Goal: Task Accomplishment & Management: Use online tool/utility

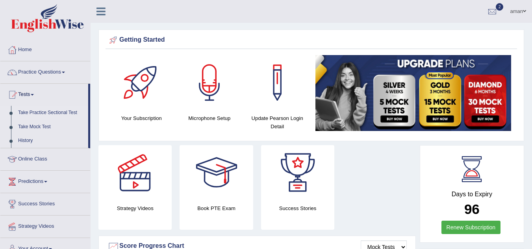
click at [54, 113] on link "Take Practice Sectional Test" at bounding box center [52, 113] width 74 height 14
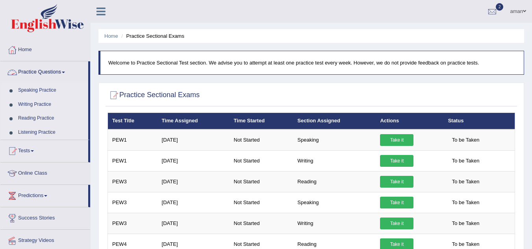
click at [50, 72] on link "Practice Questions" at bounding box center [44, 71] width 88 height 20
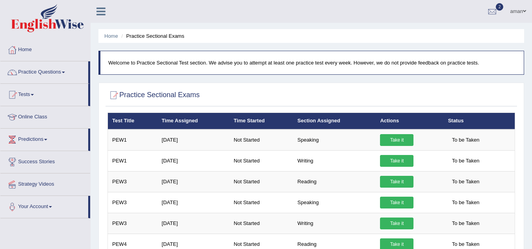
click at [63, 74] on link "Practice Questions" at bounding box center [44, 71] width 88 height 20
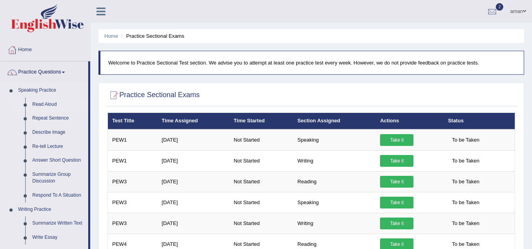
click at [52, 104] on link "Read Aloud" at bounding box center [58, 105] width 59 height 14
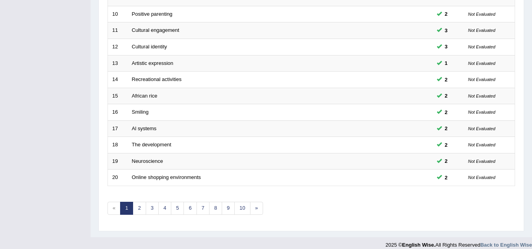
scroll to position [272, 0]
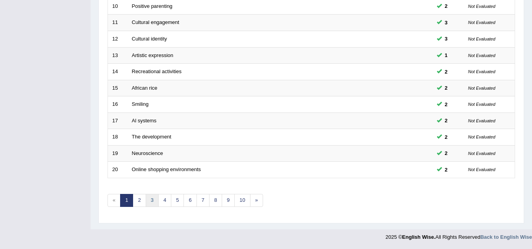
click at [152, 199] on link "3" at bounding box center [152, 200] width 13 height 13
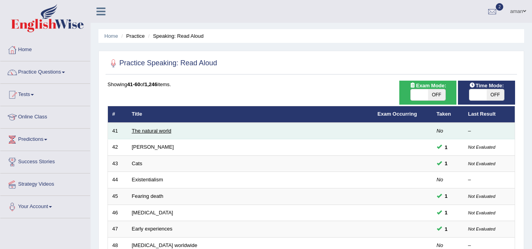
click at [168, 133] on link "The natural world" at bounding box center [151, 131] width 39 height 6
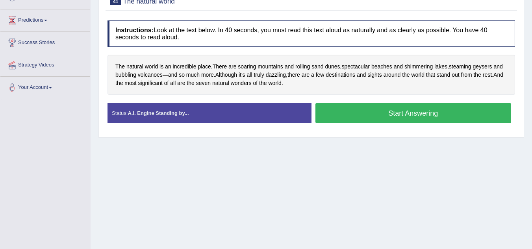
scroll to position [119, 0]
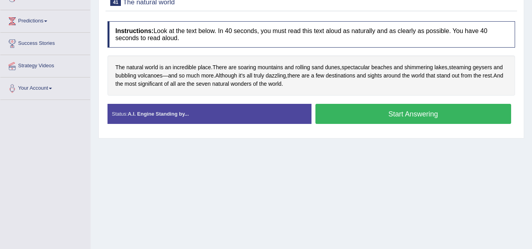
click at [368, 114] on button "Start Answering" at bounding box center [414, 114] width 196 height 20
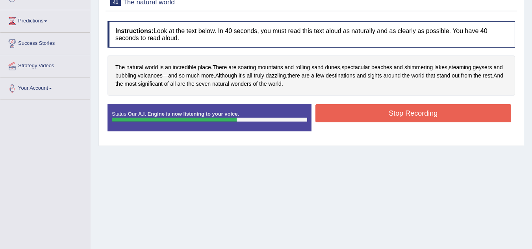
click at [368, 114] on button "Stop Recording" at bounding box center [414, 113] width 196 height 18
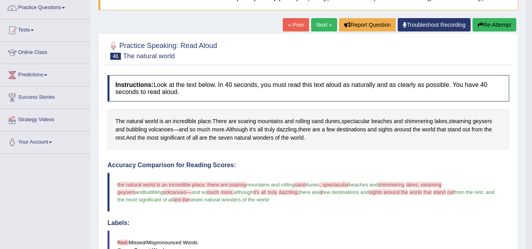
scroll to position [0, 0]
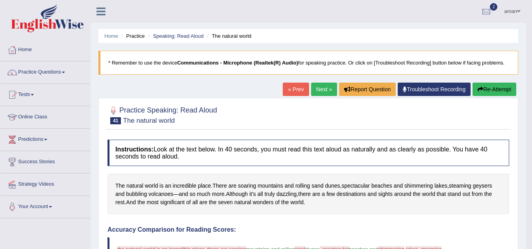
click at [496, 90] on button "Re-Attempt" at bounding box center [495, 89] width 44 height 13
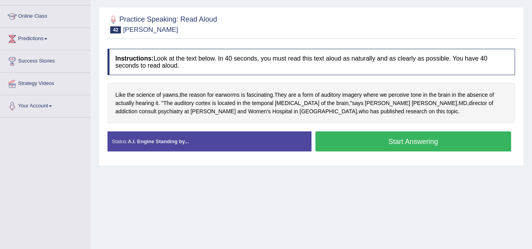
scroll to position [99, 0]
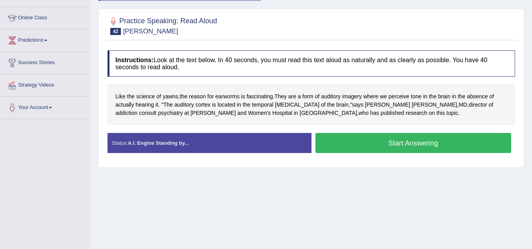
click at [360, 139] on button "Start Answering" at bounding box center [414, 143] width 196 height 20
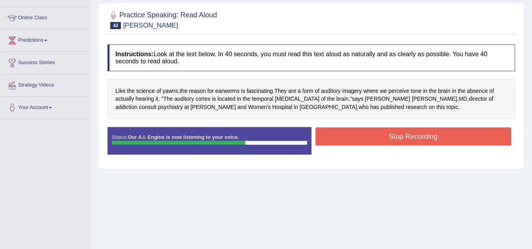
click at [360, 139] on button "Stop Recording" at bounding box center [414, 137] width 196 height 18
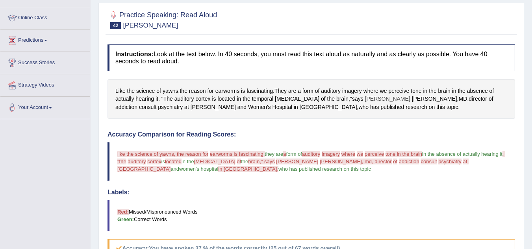
drag, startPoint x: 360, startPoint y: 139, endPoint x: 338, endPoint y: 100, distance: 45.1
click at [338, 100] on div "Instructions: Look at the text below. In 40 seconds, you must read this text al…" at bounding box center [312, 227] width 412 height 372
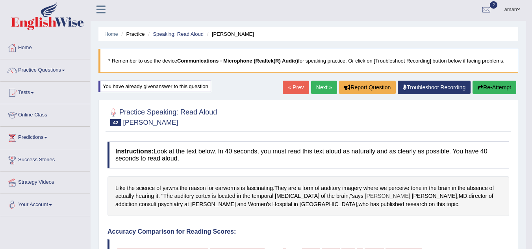
scroll to position [0, 0]
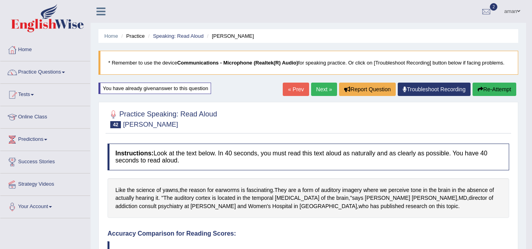
click at [497, 91] on button "Re-Attempt" at bounding box center [495, 89] width 44 height 13
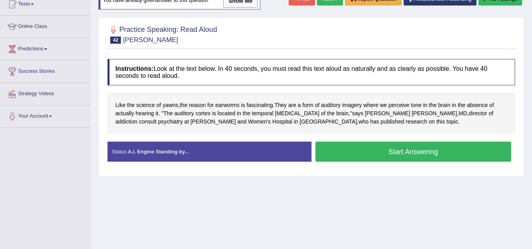
click at [394, 149] on button "Start Answering" at bounding box center [414, 152] width 196 height 20
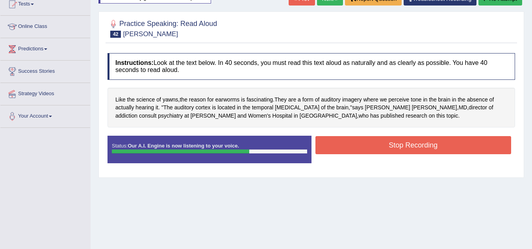
click at [394, 149] on button "Stop Recording" at bounding box center [414, 145] width 196 height 18
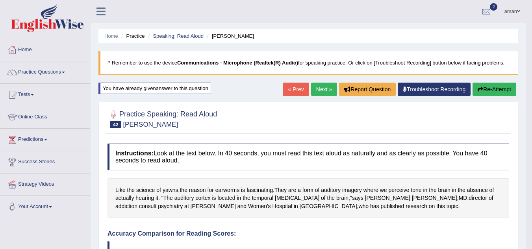
click at [316, 86] on link "Next »" at bounding box center [324, 89] width 26 height 13
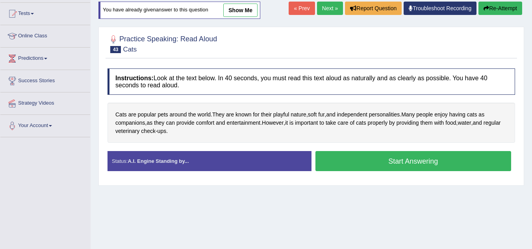
click at [290, 145] on div "Instructions: Look at the text below. In 40 seconds, you must read this text al…" at bounding box center [312, 123] width 412 height 117
click at [378, 160] on button "Start Answering" at bounding box center [414, 161] width 196 height 20
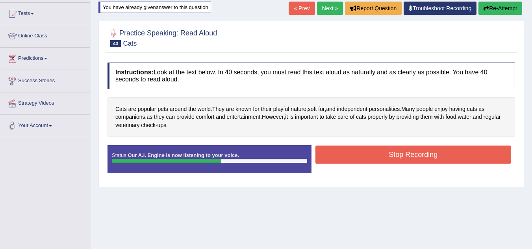
click at [378, 160] on button "Stop Recording" at bounding box center [414, 155] width 196 height 18
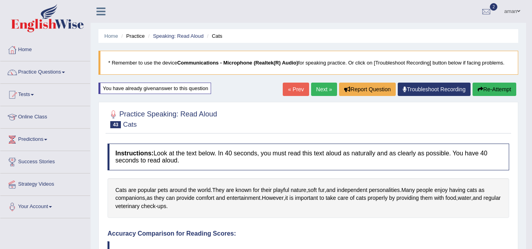
click at [325, 86] on link "Next »" at bounding box center [324, 89] width 26 height 13
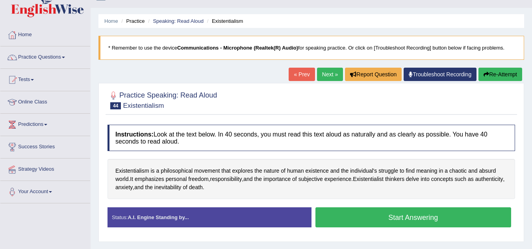
scroll to position [13, 0]
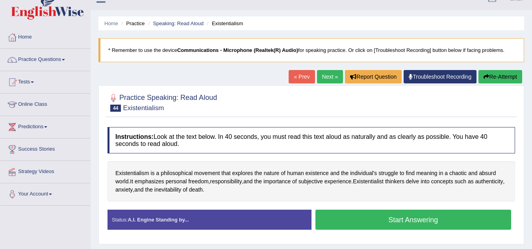
click at [333, 77] on link "Next »" at bounding box center [330, 76] width 26 height 13
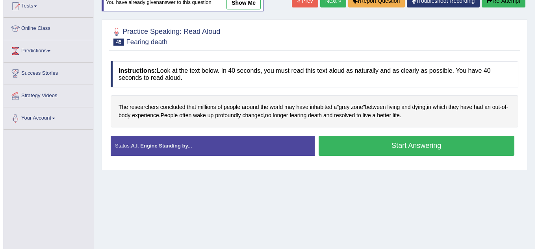
scroll to position [89, 0]
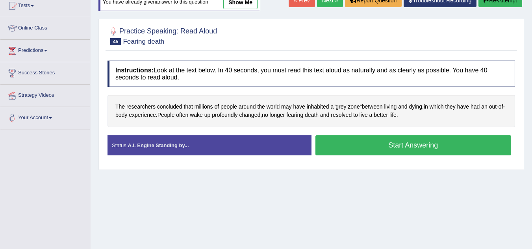
click at [427, 143] on button "Start Answering" at bounding box center [414, 146] width 196 height 20
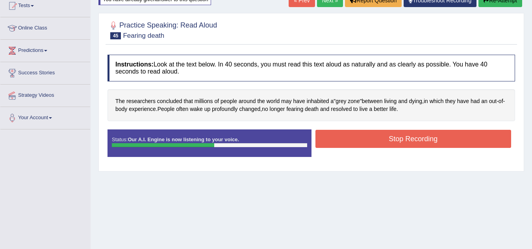
click at [427, 142] on button "Stop Recording" at bounding box center [414, 139] width 196 height 18
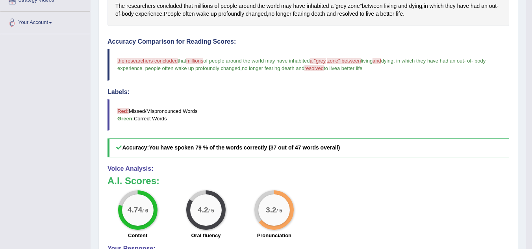
scroll to position [0, 0]
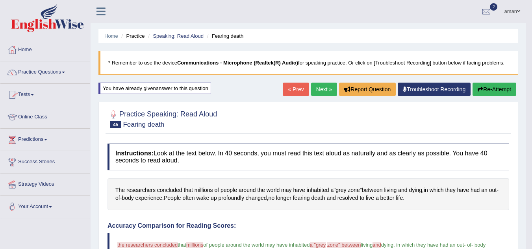
click at [38, 74] on link "Practice Questions" at bounding box center [45, 71] width 90 height 20
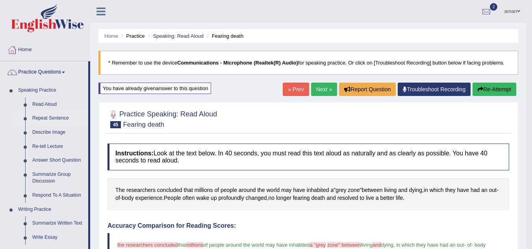
click at [39, 121] on link "Repeat Sentence" at bounding box center [58, 118] width 59 height 14
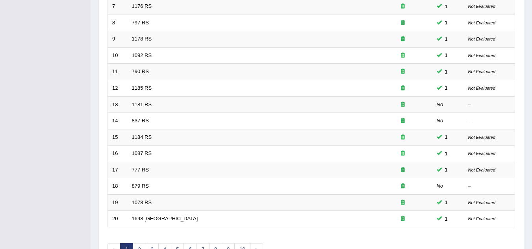
scroll to position [272, 0]
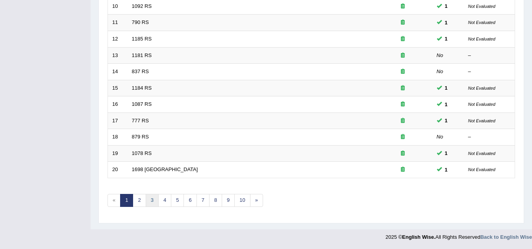
click at [152, 201] on link "3" at bounding box center [152, 200] width 13 height 13
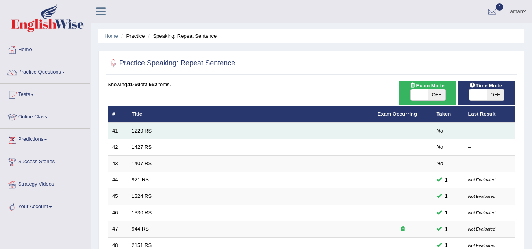
click at [144, 129] on link "1229 RS" at bounding box center [142, 131] width 20 height 6
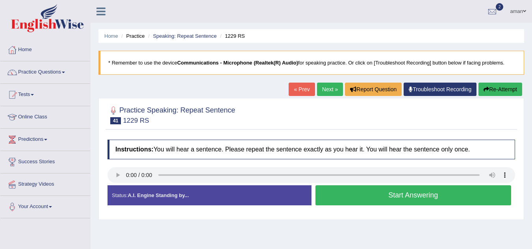
click at [415, 195] on button "Start Answering" at bounding box center [414, 196] width 196 height 20
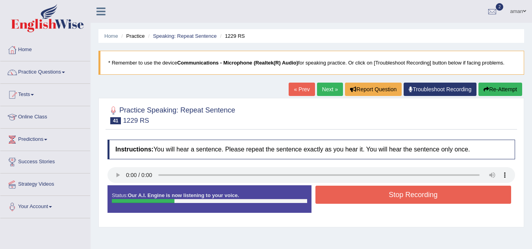
click at [415, 195] on button "Stop Recording" at bounding box center [414, 195] width 196 height 18
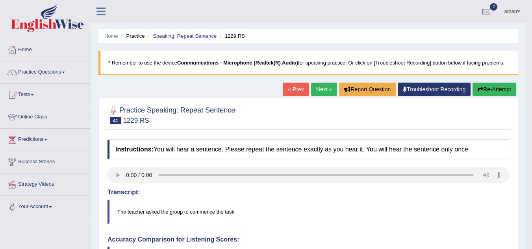
click at [324, 88] on link "Next »" at bounding box center [324, 89] width 26 height 13
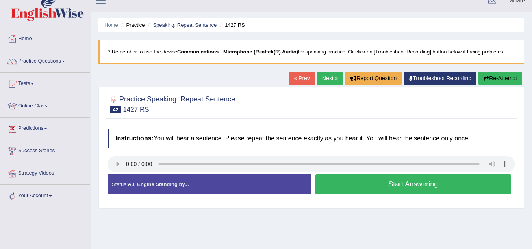
click at [360, 188] on button "Start Answering" at bounding box center [414, 185] width 196 height 20
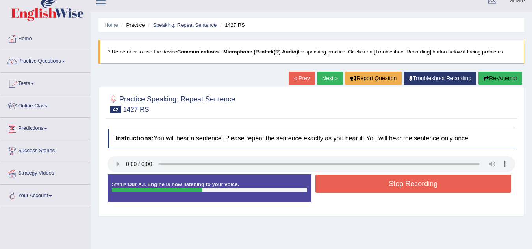
click at [360, 188] on button "Stop Recording" at bounding box center [414, 184] width 196 height 18
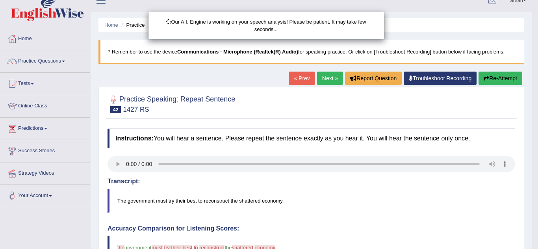
click at [328, 80] on body "Toggle navigation Home Practice Questions Speaking Practice Read Aloud Repeat S…" at bounding box center [269, 113] width 538 height 249
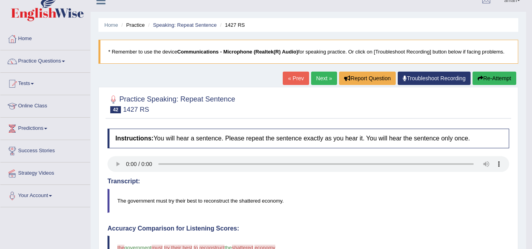
click at [328, 80] on link "Next »" at bounding box center [324, 78] width 26 height 13
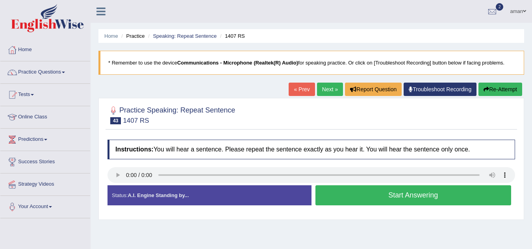
click at [369, 199] on button "Start Answering" at bounding box center [414, 196] width 196 height 20
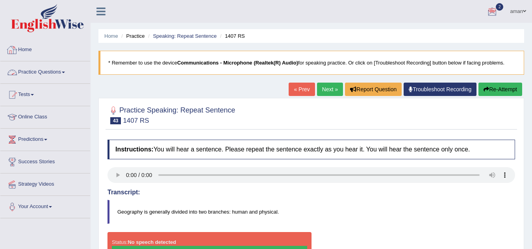
click at [45, 72] on link "Practice Questions" at bounding box center [45, 71] width 90 height 20
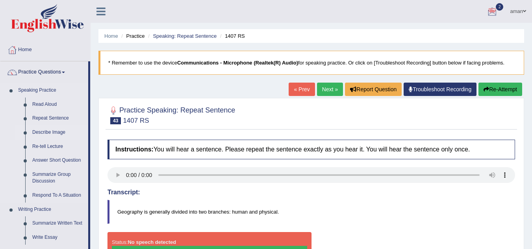
click at [52, 131] on link "Describe Image" at bounding box center [58, 133] width 59 height 14
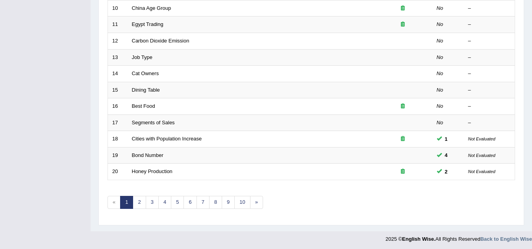
scroll to position [270, 0]
click at [137, 206] on link "2" at bounding box center [139, 203] width 13 height 13
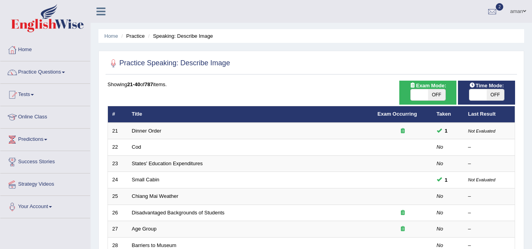
click at [145, 107] on th "Title" at bounding box center [251, 114] width 246 height 17
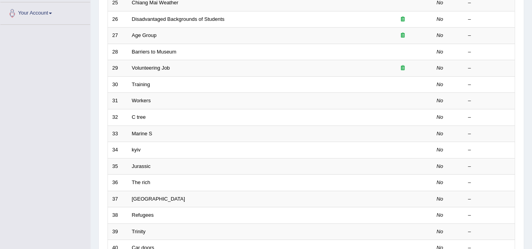
scroll to position [204, 0]
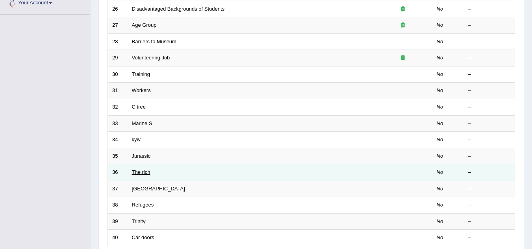
click at [139, 174] on link "The rich" at bounding box center [141, 172] width 19 height 6
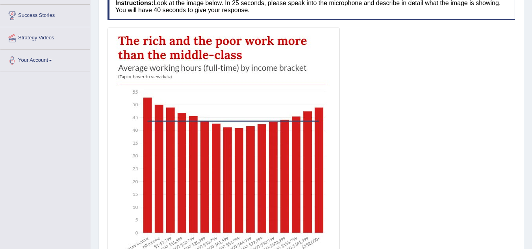
scroll to position [147, 0]
click at [139, 174] on img at bounding box center [224, 155] width 229 height 253
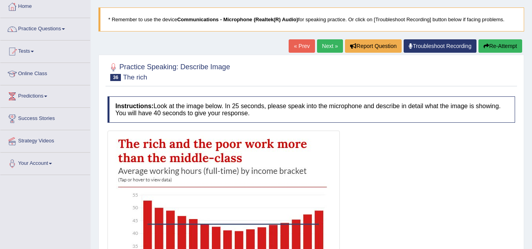
scroll to position [42, 0]
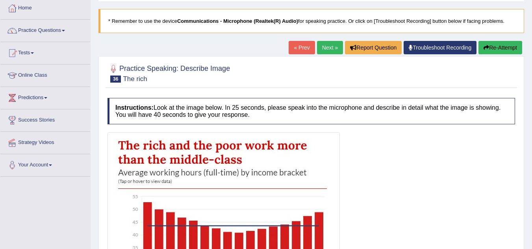
click at [330, 45] on link "Next »" at bounding box center [330, 47] width 26 height 13
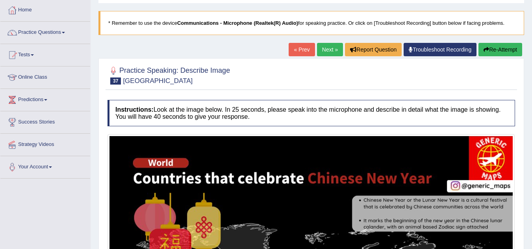
scroll to position [23, 0]
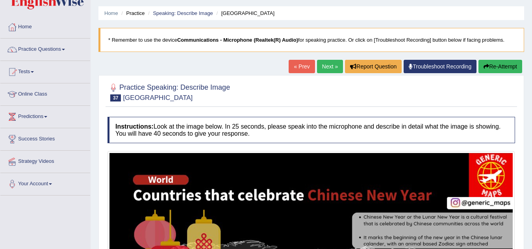
click at [330, 62] on link "Next »" at bounding box center [330, 66] width 26 height 13
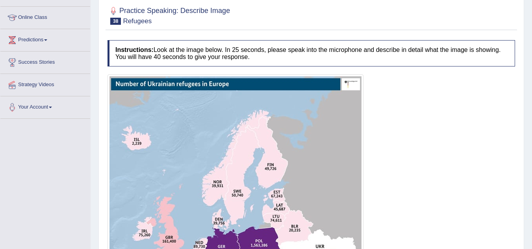
scroll to position [7, 0]
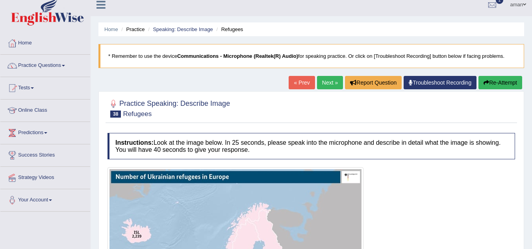
click at [323, 84] on link "Next »" at bounding box center [330, 82] width 26 height 13
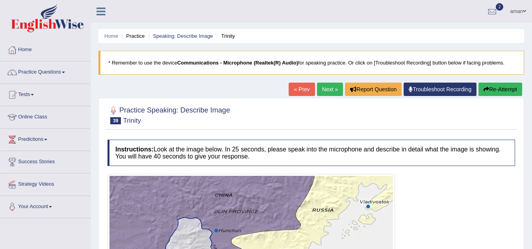
click at [323, 84] on link "Next »" at bounding box center [330, 89] width 26 height 13
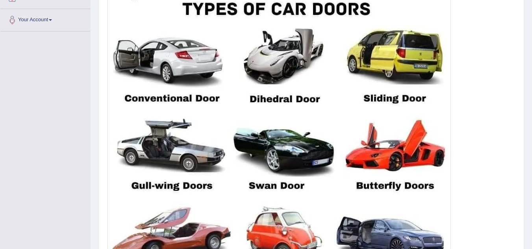
scroll to position [288, 0]
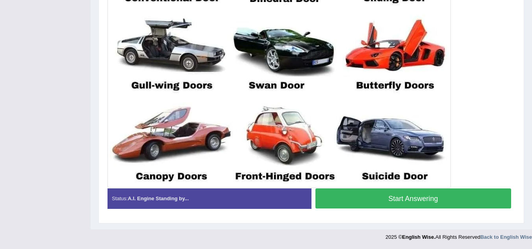
click at [381, 203] on button "Start Answering" at bounding box center [414, 199] width 196 height 20
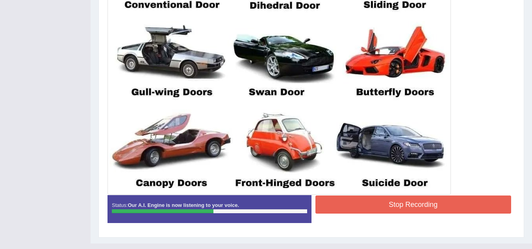
scroll to position [290, 0]
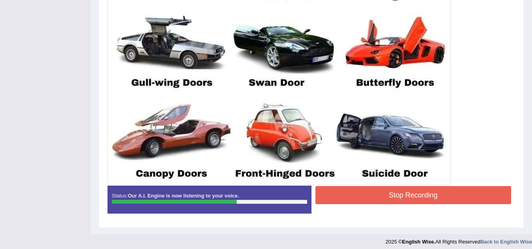
click at [504, 171] on div at bounding box center [312, 35] width 408 height 302
click at [483, 202] on button "Stop Recording" at bounding box center [414, 195] width 196 height 18
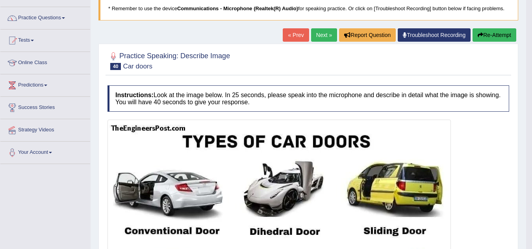
scroll to position [0, 0]
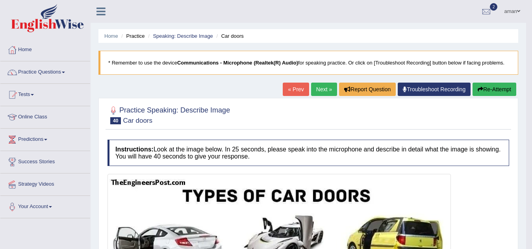
click at [321, 86] on link "Next »" at bounding box center [324, 89] width 26 height 13
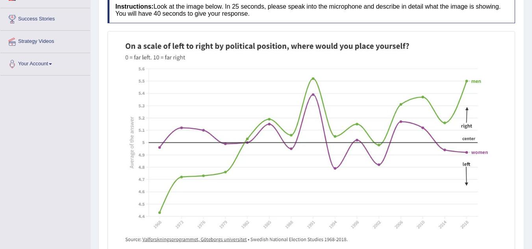
scroll to position [141, 0]
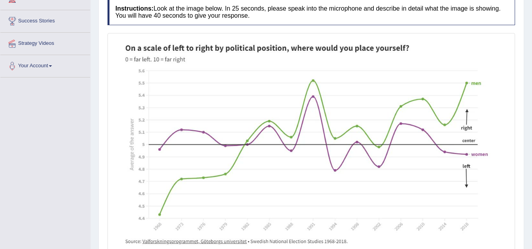
click at [326, 147] on img at bounding box center [312, 149] width 404 height 229
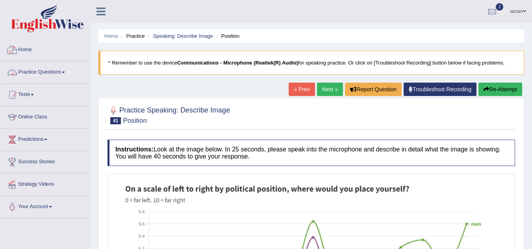
click at [50, 74] on link "Practice Questions" at bounding box center [45, 71] width 90 height 20
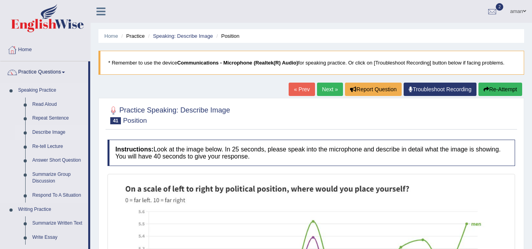
click at [45, 135] on link "Describe Image" at bounding box center [58, 133] width 59 height 14
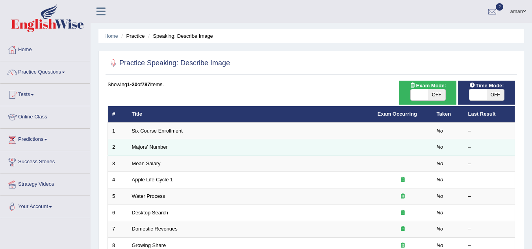
drag, startPoint x: 0, startPoint y: 0, endPoint x: 130, endPoint y: 144, distance: 194.1
click at [130, 144] on td "Majors' Number" at bounding box center [251, 147] width 246 height 17
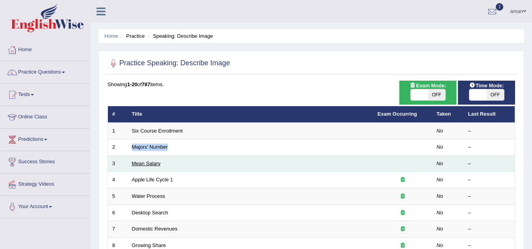
click at [145, 166] on link "Mean Salary" at bounding box center [146, 164] width 29 height 6
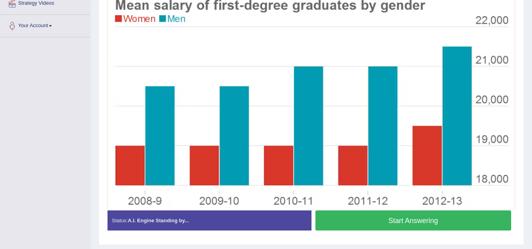
scroll to position [186, 0]
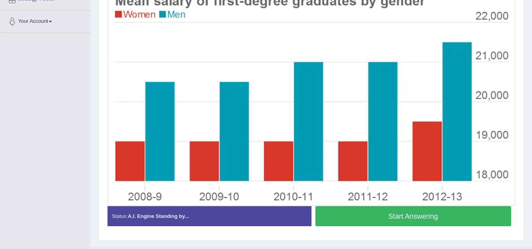
click at [336, 225] on button "Start Answering" at bounding box center [414, 216] width 196 height 20
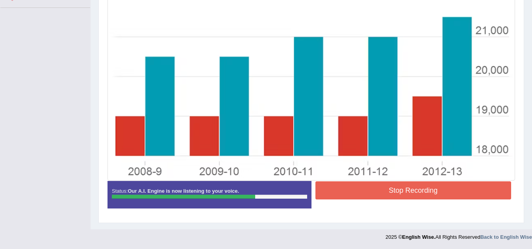
scroll to position [208, 0]
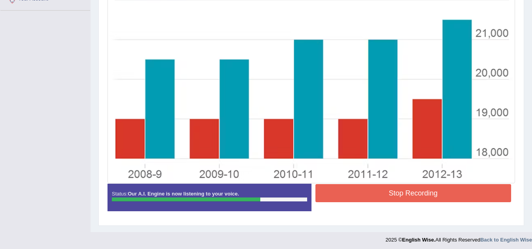
click at [375, 191] on button "Stop Recording" at bounding box center [414, 193] width 196 height 18
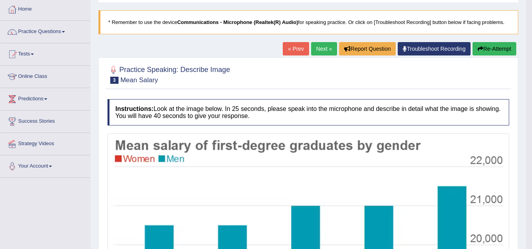
scroll to position [39, 0]
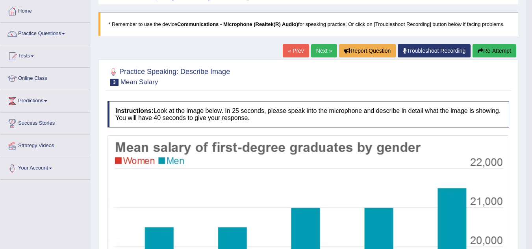
click at [322, 48] on link "Next »" at bounding box center [324, 50] width 26 height 13
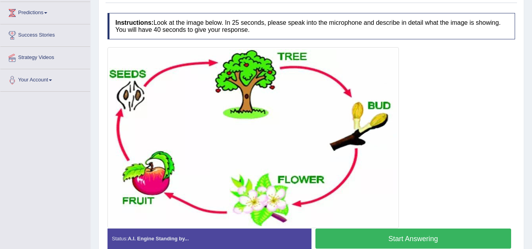
scroll to position [167, 0]
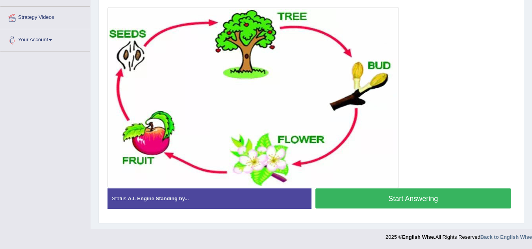
click at [368, 196] on button "Start Answering" at bounding box center [414, 199] width 196 height 20
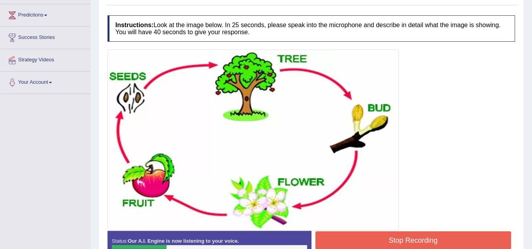
scroll to position [128, 0]
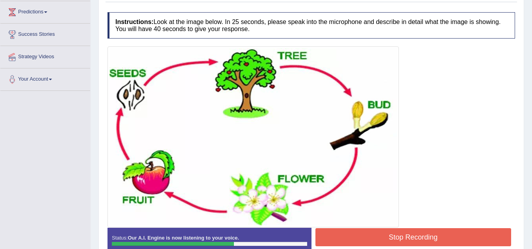
click at [401, 181] on div at bounding box center [312, 136] width 408 height 181
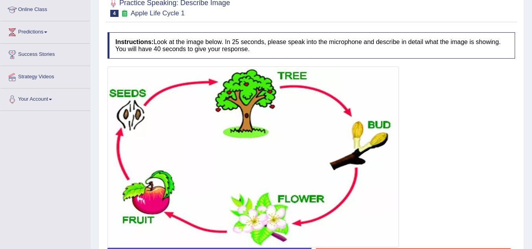
scroll to position [175, 0]
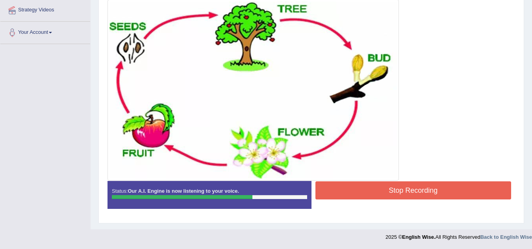
click at [387, 192] on button "Stop Recording" at bounding box center [414, 191] width 196 height 18
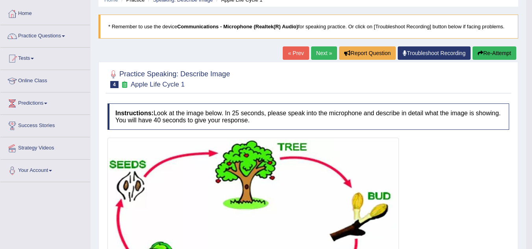
scroll to position [0, 0]
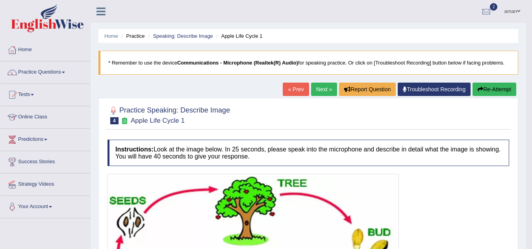
click at [389, 154] on h4 "Instructions: Look at the image below. In 25 seconds, please speak into the mic…" at bounding box center [309, 153] width 402 height 26
click at [40, 69] on link "Practice Questions" at bounding box center [45, 71] width 90 height 20
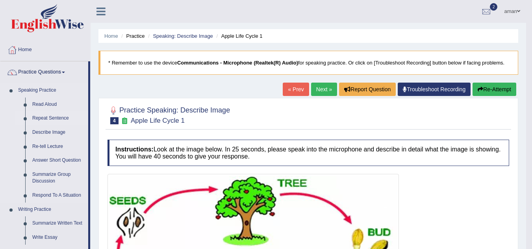
click at [61, 116] on link "Repeat Sentence" at bounding box center [58, 118] width 59 height 14
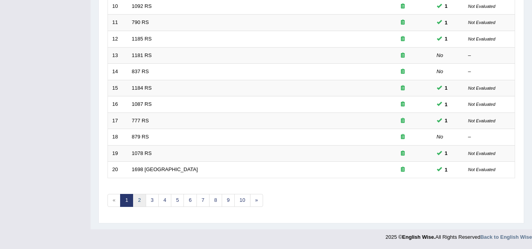
click at [141, 203] on link "2" at bounding box center [139, 200] width 13 height 13
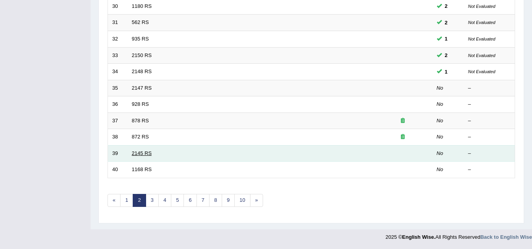
click at [149, 156] on link "2145 RS" at bounding box center [142, 154] width 20 height 6
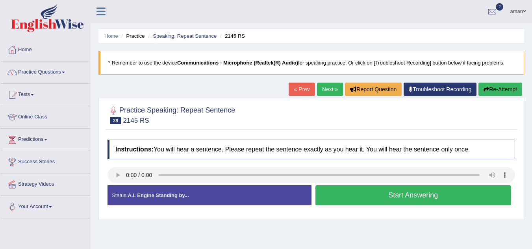
click at [337, 204] on button "Start Answering" at bounding box center [414, 196] width 196 height 20
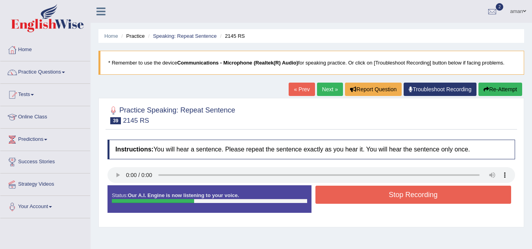
click at [341, 200] on button "Stop Recording" at bounding box center [414, 195] width 196 height 18
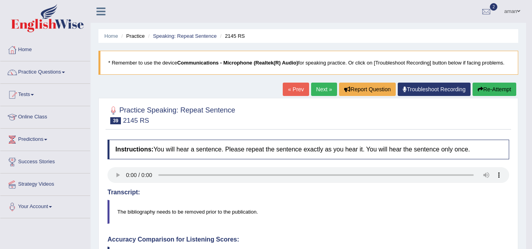
click at [316, 88] on link "Next »" at bounding box center [324, 89] width 26 height 13
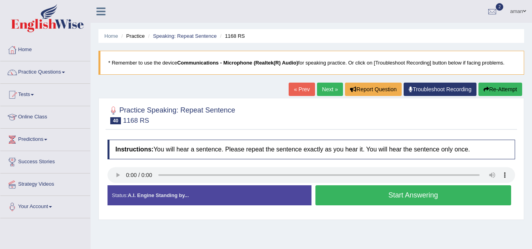
click at [366, 193] on button "Start Answering" at bounding box center [414, 196] width 196 height 20
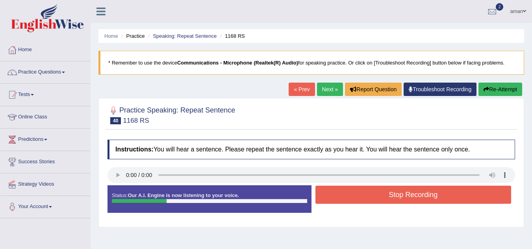
click at [366, 193] on button "Stop Recording" at bounding box center [414, 195] width 196 height 18
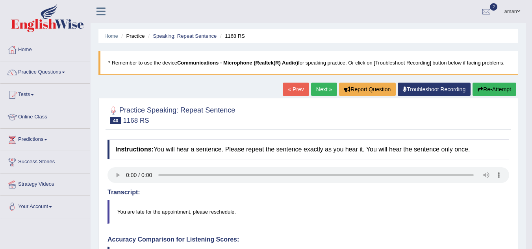
click at [328, 92] on link "Next »" at bounding box center [324, 89] width 26 height 13
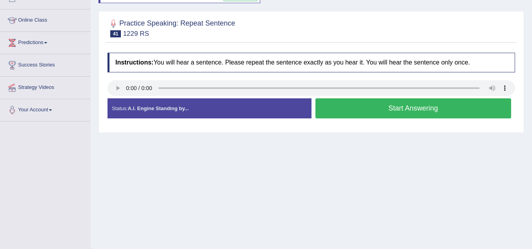
click at [343, 115] on button "Start Answering" at bounding box center [414, 108] width 196 height 20
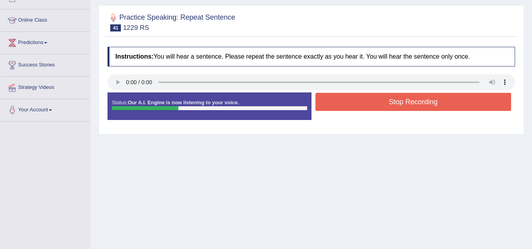
click at [344, 106] on button "Stop Recording" at bounding box center [414, 102] width 196 height 18
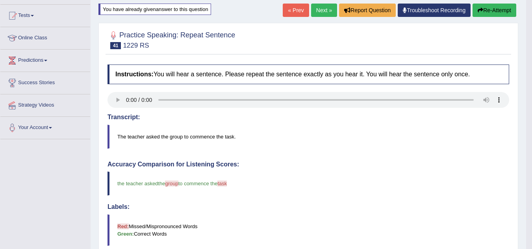
scroll to position [80, 0]
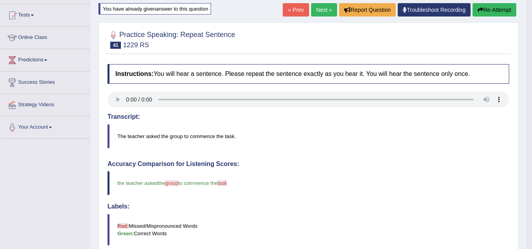
click at [325, 6] on link "Next »" at bounding box center [324, 9] width 26 height 13
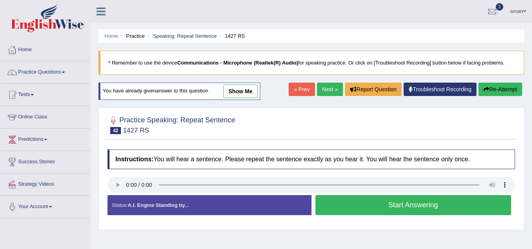
click at [355, 202] on button "Start Answering" at bounding box center [414, 205] width 196 height 20
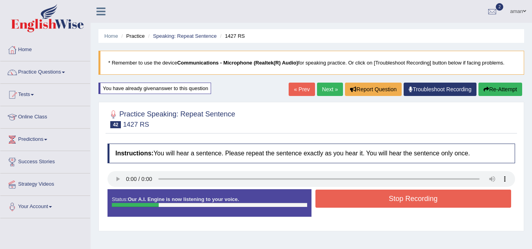
click at [355, 202] on button "Stop Recording" at bounding box center [414, 199] width 196 height 18
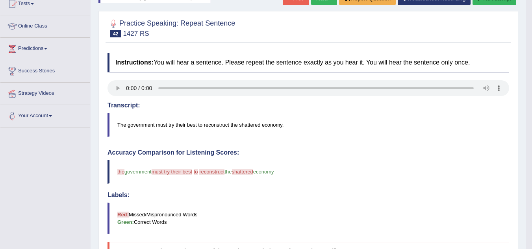
scroll to position [20, 0]
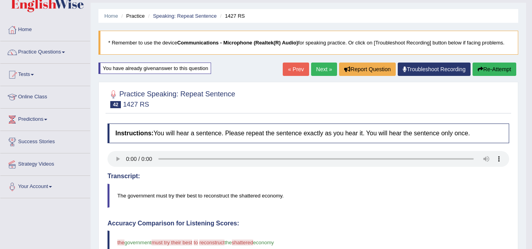
click at [320, 67] on link "Next »" at bounding box center [324, 69] width 26 height 13
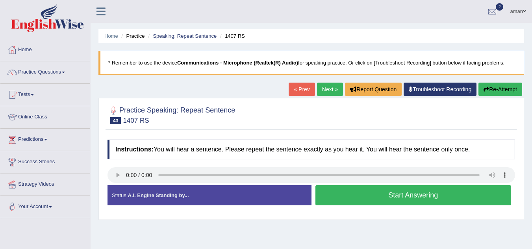
click at [389, 198] on button "Start Answering" at bounding box center [414, 196] width 196 height 20
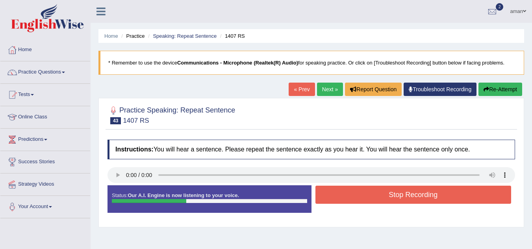
click at [389, 198] on button "Stop Recording" at bounding box center [414, 195] width 196 height 18
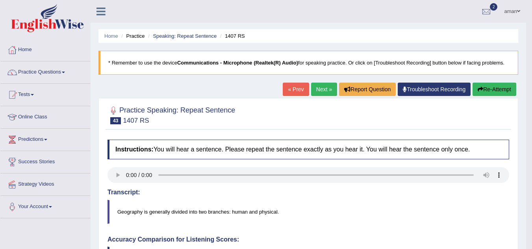
click at [320, 90] on link "Next »" at bounding box center [324, 89] width 26 height 13
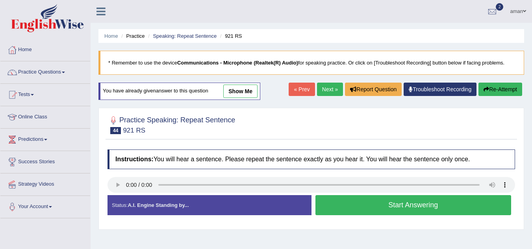
click at [406, 201] on button "Start Answering" at bounding box center [414, 205] width 196 height 20
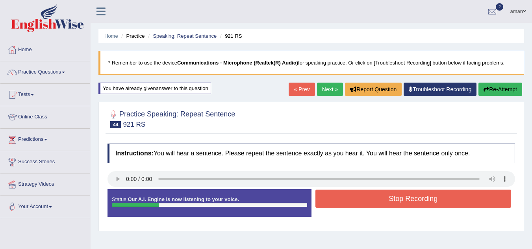
click at [406, 201] on button "Stop Recording" at bounding box center [414, 199] width 196 height 18
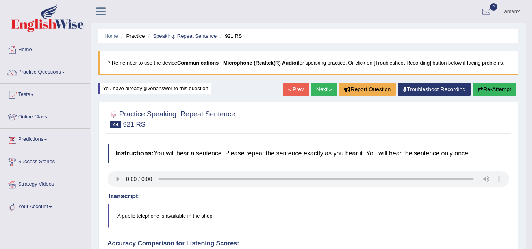
click at [326, 88] on link "Next »" at bounding box center [324, 89] width 26 height 13
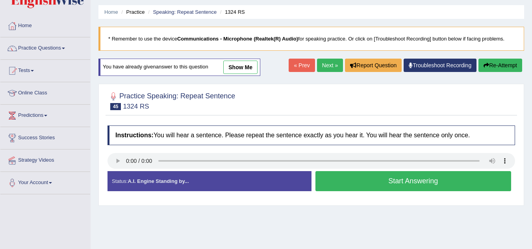
click at [385, 180] on button "Start Answering" at bounding box center [414, 181] width 196 height 20
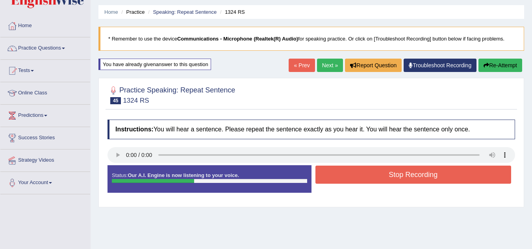
click at [387, 169] on button "Stop Recording" at bounding box center [414, 175] width 196 height 18
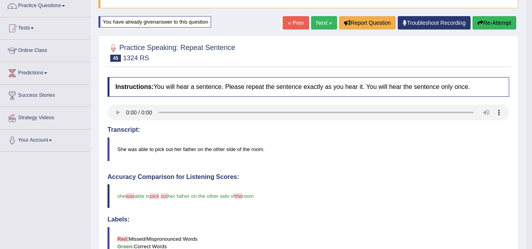
scroll to position [66, 0]
click at [323, 19] on link "Next »" at bounding box center [324, 23] width 26 height 13
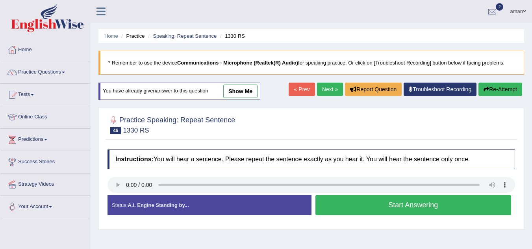
click at [416, 204] on button "Start Answering" at bounding box center [414, 205] width 196 height 20
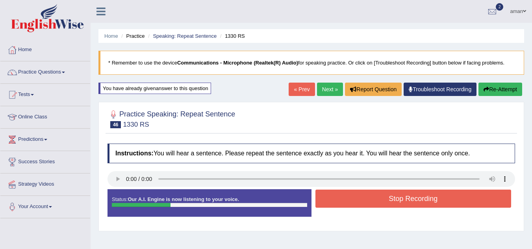
click at [416, 204] on button "Stop Recording" at bounding box center [414, 199] width 196 height 18
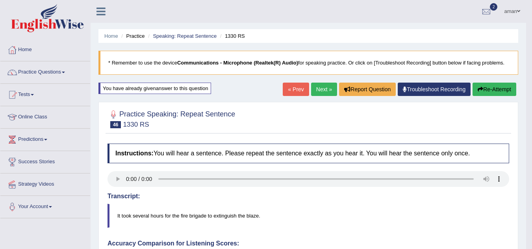
click at [321, 86] on link "Next »" at bounding box center [324, 89] width 26 height 13
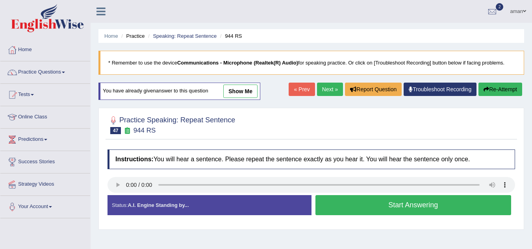
click at [373, 208] on button "Start Answering" at bounding box center [414, 205] width 196 height 20
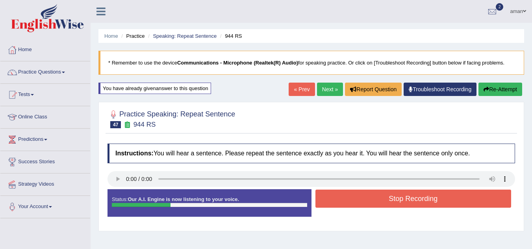
click at [373, 208] on button "Stop Recording" at bounding box center [414, 199] width 196 height 18
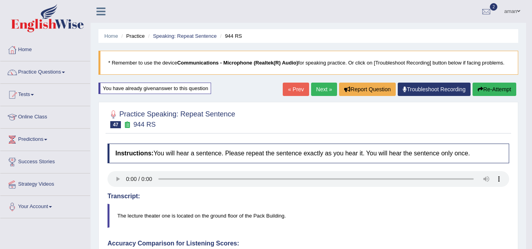
drag, startPoint x: 327, startPoint y: 80, endPoint x: 326, endPoint y: -34, distance: 113.9
click at [326, 0] on html "Toggle navigation Home Practice Questions Speaking Practice Read Aloud Repeat S…" at bounding box center [266, 124] width 532 height 249
click at [66, 70] on link "Practice Questions" at bounding box center [45, 71] width 90 height 20
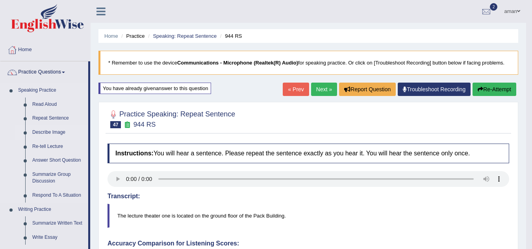
click at [50, 132] on link "Describe Image" at bounding box center [58, 133] width 59 height 14
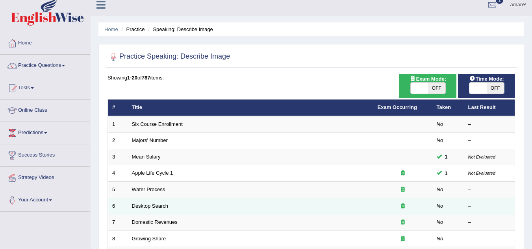
scroll to position [6, 0]
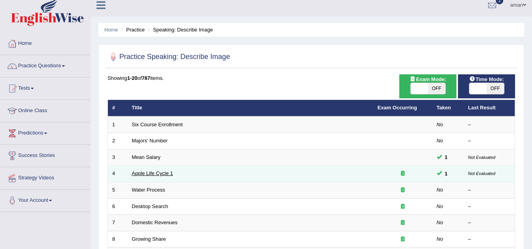
click at [153, 172] on link "Apple Life Cycle 1" at bounding box center [152, 174] width 41 height 6
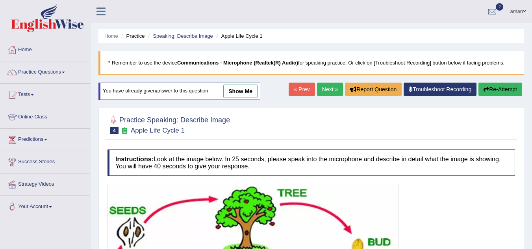
click at [323, 87] on link "Next »" at bounding box center [330, 89] width 26 height 13
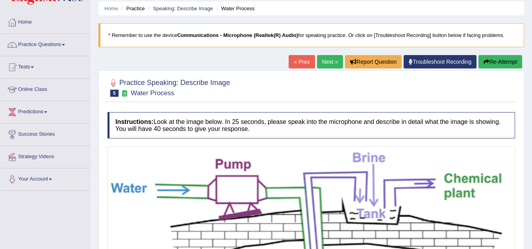
scroll to position [30, 0]
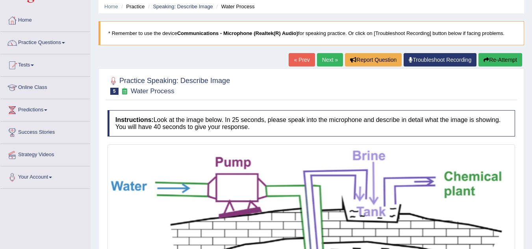
click at [333, 59] on link "Next »" at bounding box center [330, 59] width 26 height 13
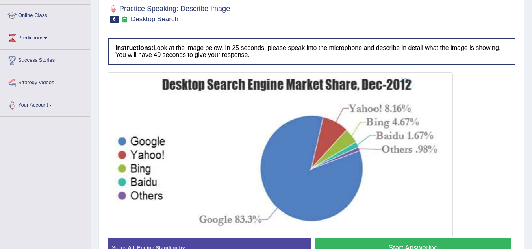
scroll to position [162, 0]
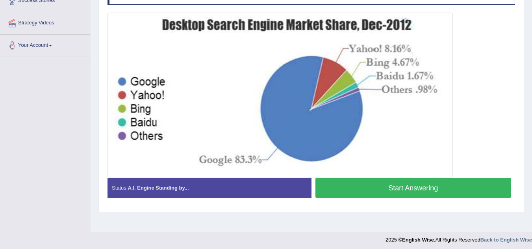
click at [358, 191] on button "Start Answering" at bounding box center [414, 188] width 196 height 20
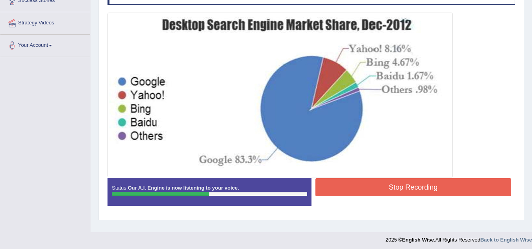
scroll to position [164, 0]
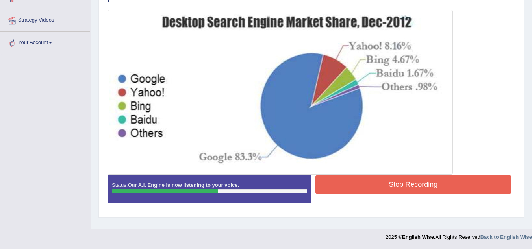
click at [375, 192] on button "Stop Recording" at bounding box center [414, 185] width 196 height 18
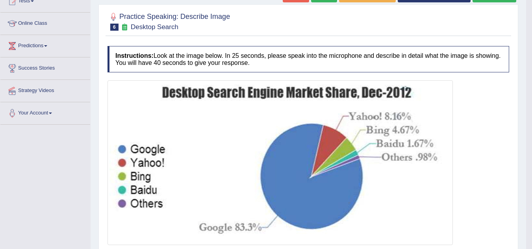
scroll to position [0, 0]
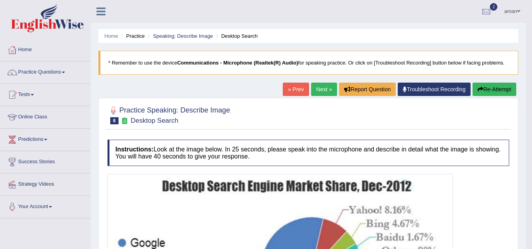
click at [491, 85] on button "Re-Attempt" at bounding box center [495, 89] width 44 height 13
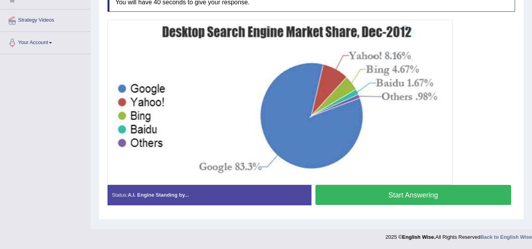
click at [406, 191] on button "Start Answering" at bounding box center [414, 195] width 196 height 20
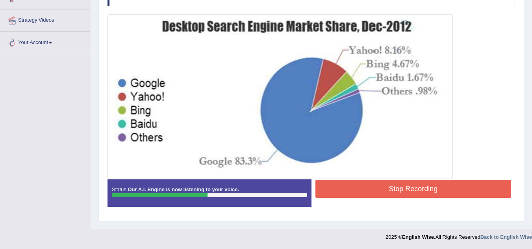
click at [388, 183] on button "Stop Recording" at bounding box center [414, 189] width 196 height 18
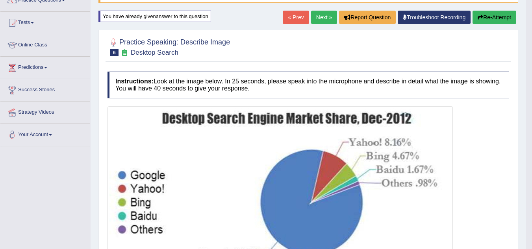
scroll to position [72, 0]
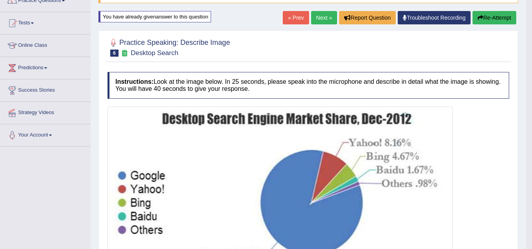
click at [477, 12] on button "Re-Attempt" at bounding box center [495, 17] width 44 height 13
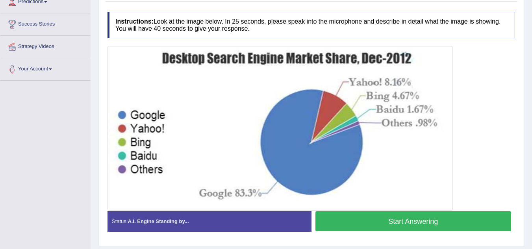
scroll to position [164, 0]
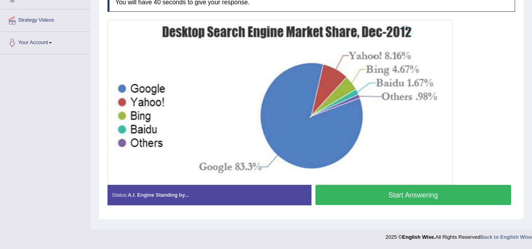
click at [389, 188] on button "Start Answering" at bounding box center [414, 195] width 196 height 20
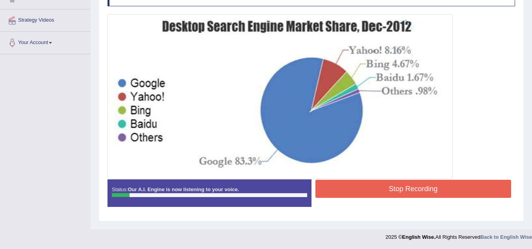
click at [394, 182] on button "Stop Recording" at bounding box center [414, 189] width 196 height 18
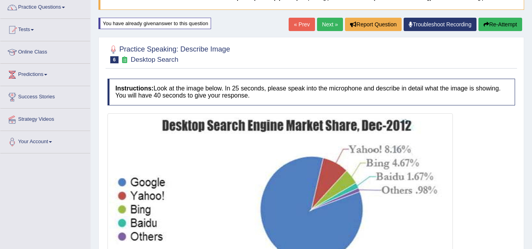
scroll to position [65, 0]
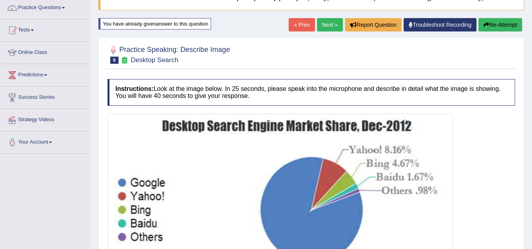
click at [485, 25] on icon "button" at bounding box center [487, 25] width 6 height 6
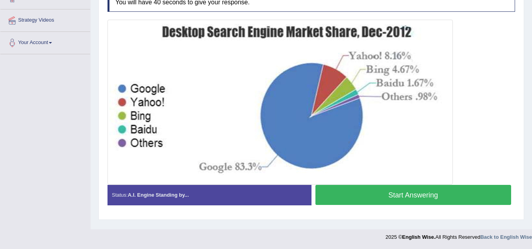
click at [405, 196] on button "Start Answering" at bounding box center [414, 195] width 196 height 20
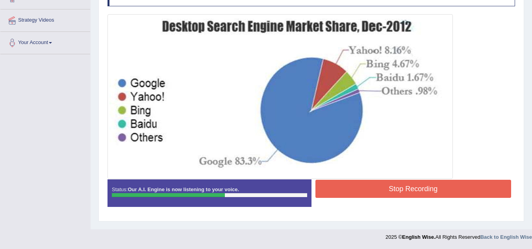
click at [405, 196] on button "Stop Recording" at bounding box center [414, 189] width 196 height 18
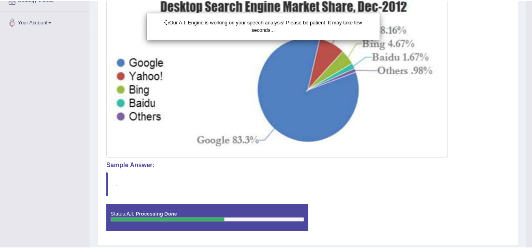
scroll to position [209, 0]
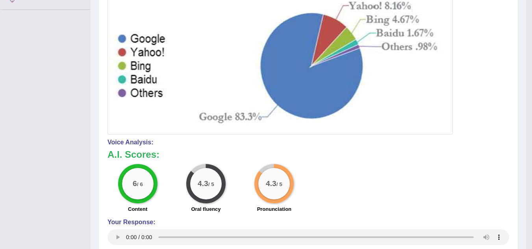
click at [416, 34] on img at bounding box center [281, 52] width 342 height 161
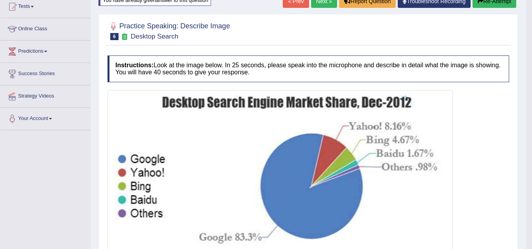
scroll to position [51, 0]
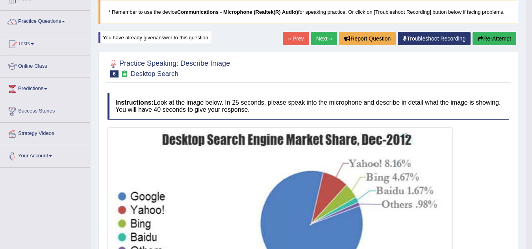
click at [509, 35] on button "Re-Attempt" at bounding box center [495, 38] width 44 height 13
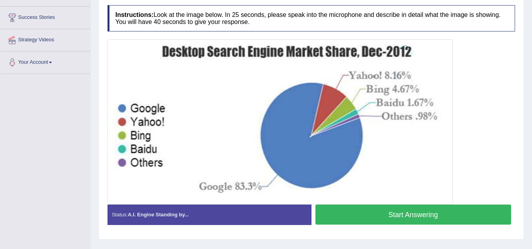
click at [401, 217] on button "Start Answering" at bounding box center [414, 215] width 196 height 20
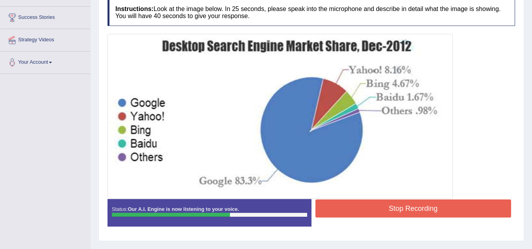
click at [396, 207] on button "Stop Recording" at bounding box center [414, 209] width 196 height 18
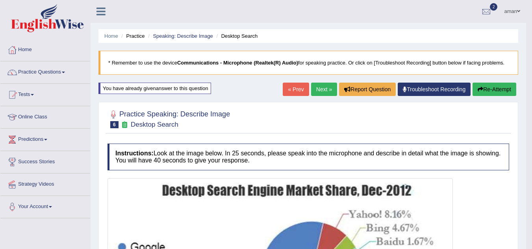
click at [318, 88] on link "Next »" at bounding box center [324, 89] width 26 height 13
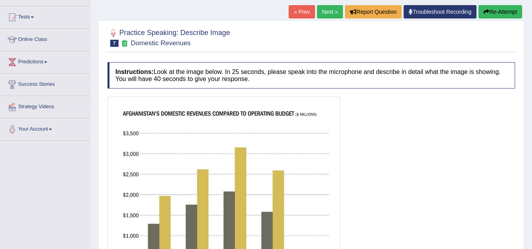
scroll to position [72, 0]
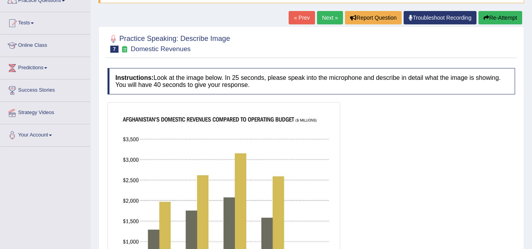
click at [321, 20] on link "Next »" at bounding box center [330, 17] width 26 height 13
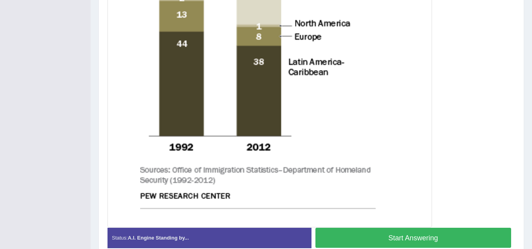
scroll to position [406, 0]
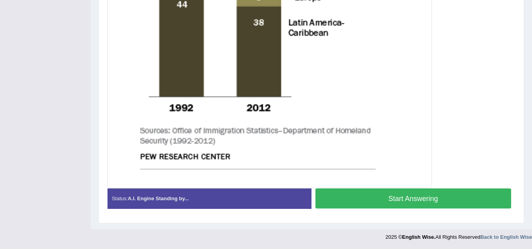
click at [379, 197] on button "Start Answering" at bounding box center [414, 199] width 196 height 20
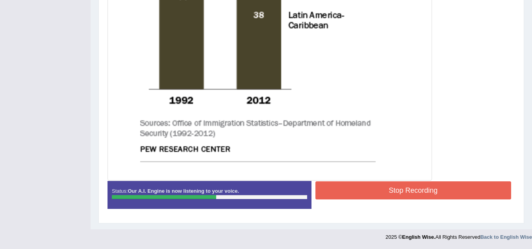
scroll to position [411, 0]
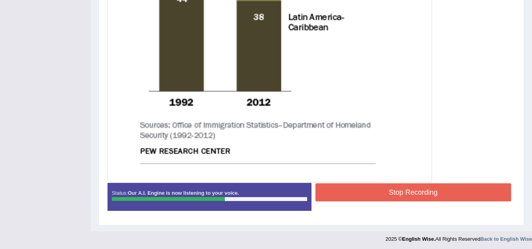
click at [360, 200] on button "Stop Recording" at bounding box center [414, 193] width 196 height 18
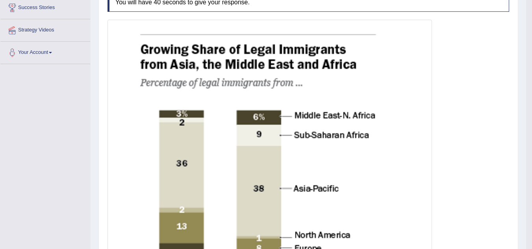
scroll to position [0, 0]
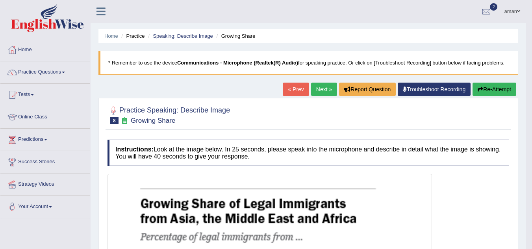
click at [323, 95] on link "Next »" at bounding box center [324, 89] width 26 height 13
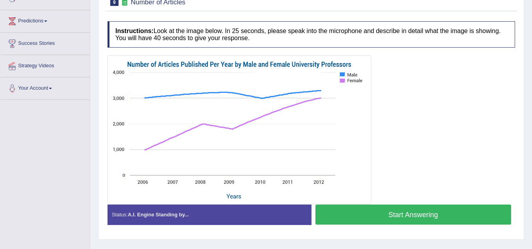
scroll to position [119, 0]
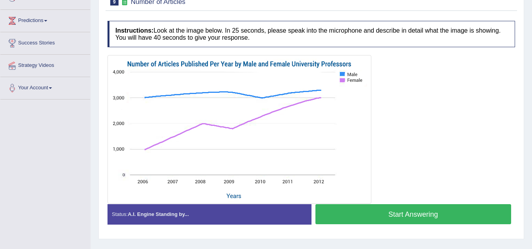
click at [391, 213] on button "Start Answering" at bounding box center [414, 214] width 196 height 20
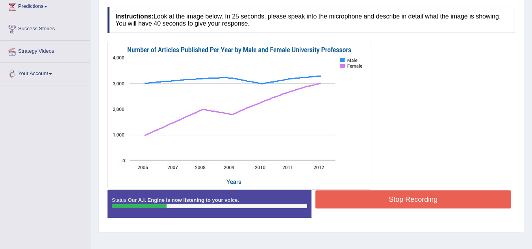
scroll to position [130, 0]
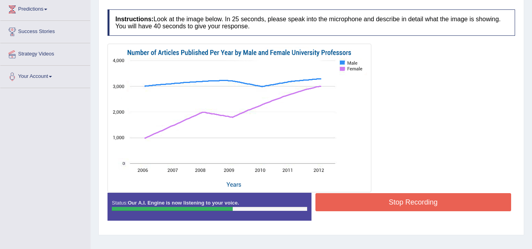
click at [374, 203] on button "Stop Recording" at bounding box center [414, 202] width 196 height 18
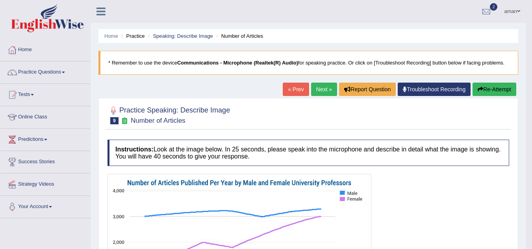
scroll to position [0, 0]
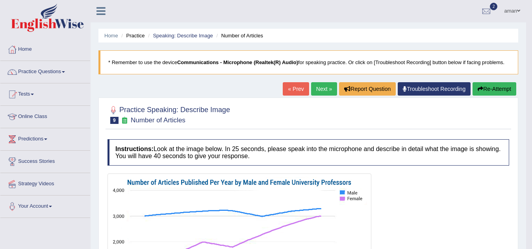
click at [498, 86] on button "Re-Attempt" at bounding box center [495, 88] width 44 height 13
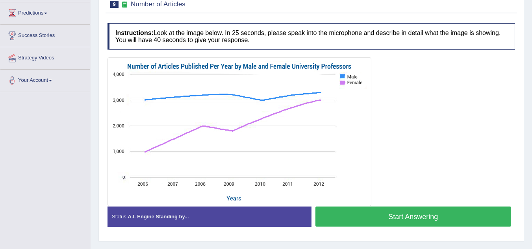
click at [390, 217] on button "Start Answering" at bounding box center [414, 217] width 196 height 20
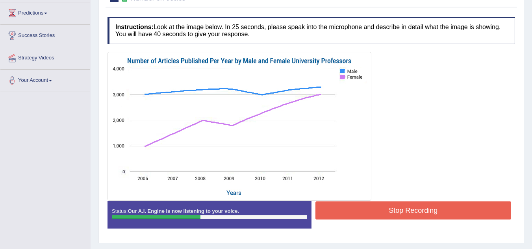
click at [390, 217] on button "Stop Recording" at bounding box center [414, 211] width 196 height 18
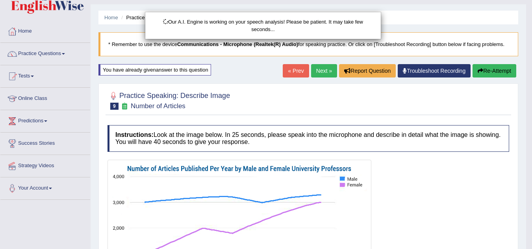
scroll to position [18, 0]
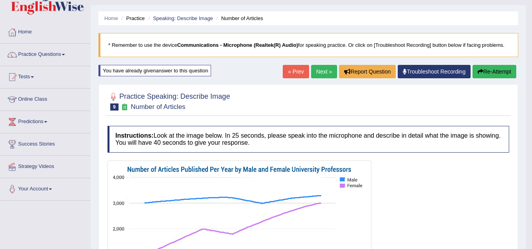
click at [483, 76] on button "Re-Attempt" at bounding box center [495, 71] width 44 height 13
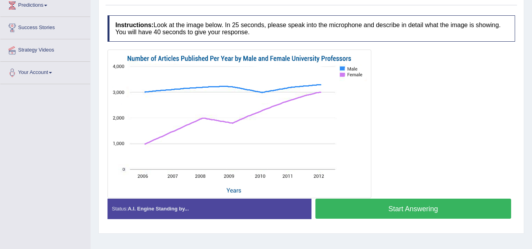
click at [437, 212] on button "Start Answering" at bounding box center [414, 209] width 196 height 20
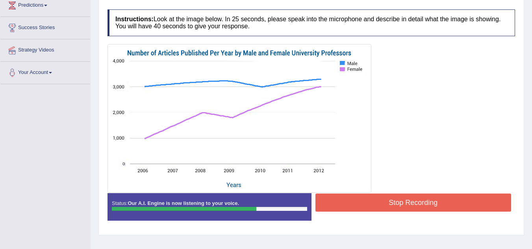
click at [398, 209] on button "Stop Recording" at bounding box center [414, 203] width 196 height 18
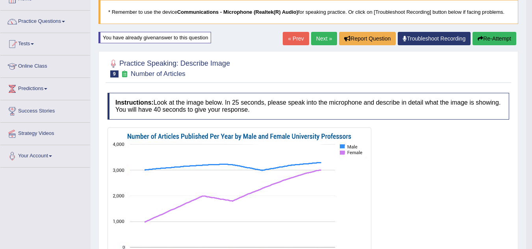
scroll to position [47, 0]
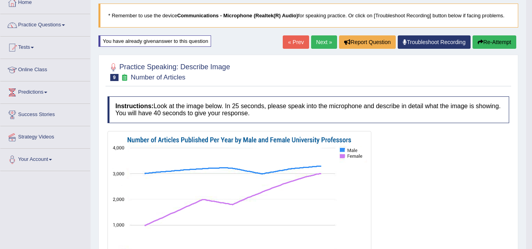
click at [314, 41] on link "Next »" at bounding box center [324, 41] width 26 height 13
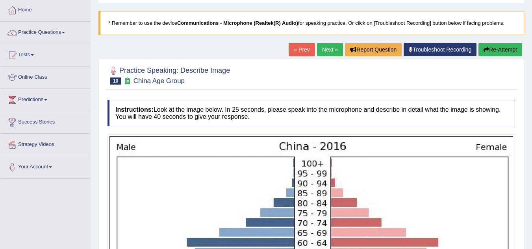
scroll to position [39, 0]
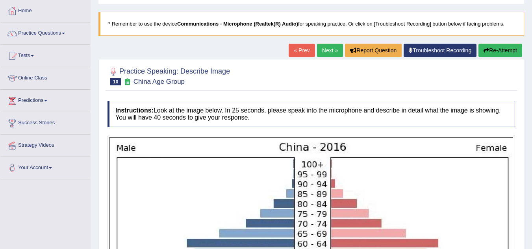
click at [319, 48] on link "Next »" at bounding box center [330, 50] width 26 height 13
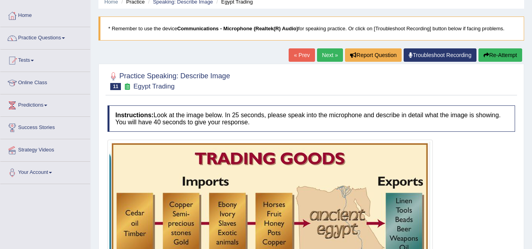
scroll to position [34, 0]
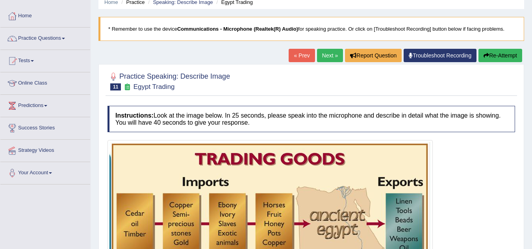
click at [321, 54] on link "Next »" at bounding box center [330, 55] width 26 height 13
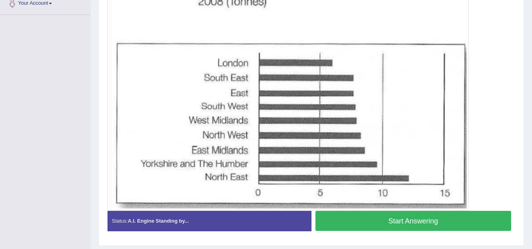
scroll to position [204, 0]
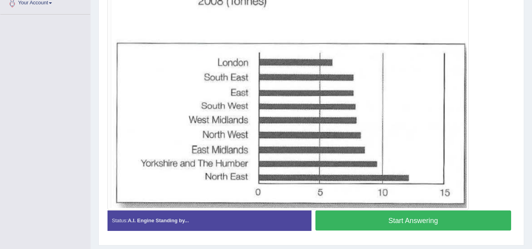
click at [367, 224] on button "Start Answering" at bounding box center [414, 221] width 196 height 20
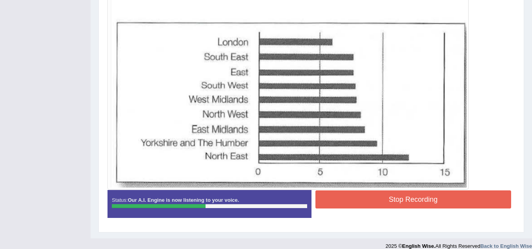
scroll to position [223, 0]
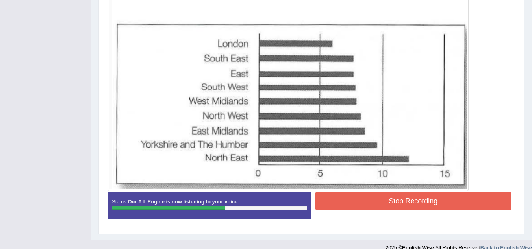
click at [387, 196] on button "Stop Recording" at bounding box center [414, 201] width 196 height 18
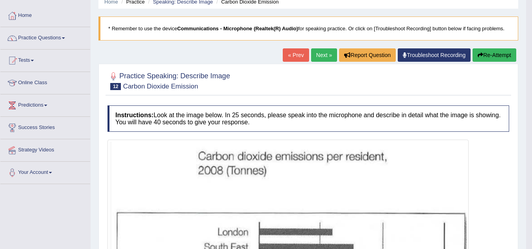
scroll to position [32, 0]
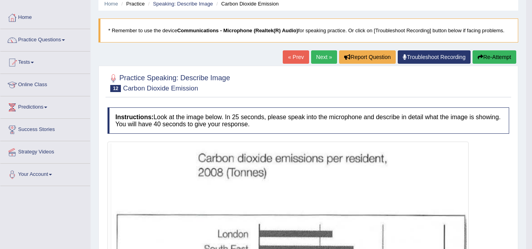
click at [324, 55] on link "Next »" at bounding box center [324, 56] width 26 height 13
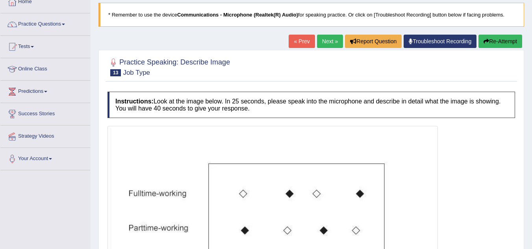
scroll to position [47, 0]
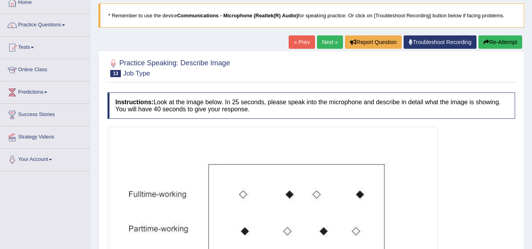
click at [320, 43] on link "Next »" at bounding box center [330, 41] width 26 height 13
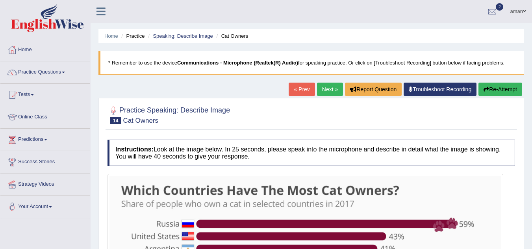
click at [328, 87] on link "Next »" at bounding box center [330, 89] width 26 height 13
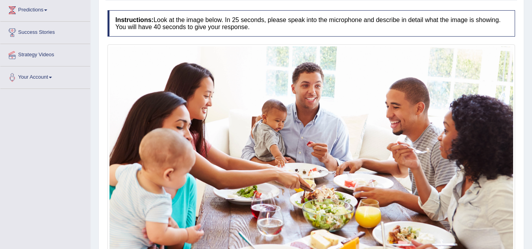
scroll to position [197, 0]
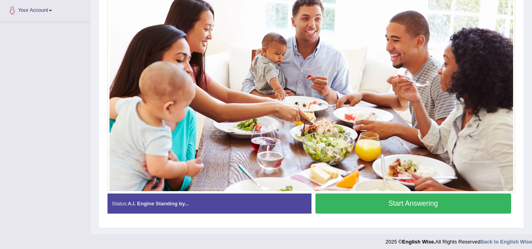
click at [358, 200] on button "Start Answering" at bounding box center [414, 204] width 196 height 20
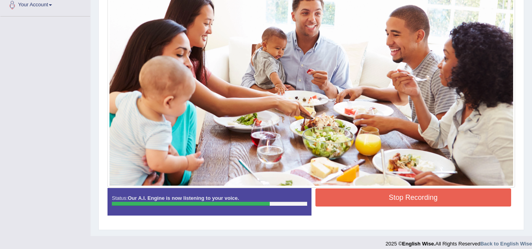
scroll to position [209, 0]
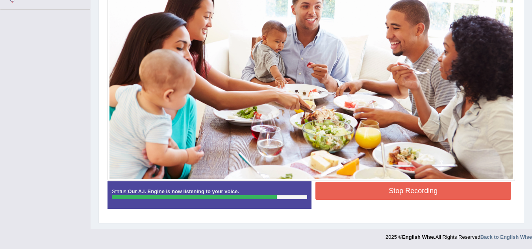
click at [376, 193] on button "Stop Recording" at bounding box center [414, 191] width 196 height 18
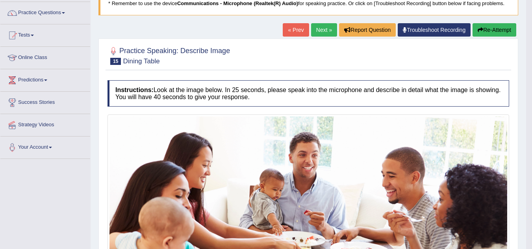
scroll to position [59, 0]
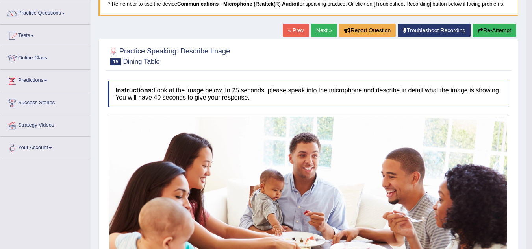
click at [331, 29] on link "Next »" at bounding box center [324, 30] width 26 height 13
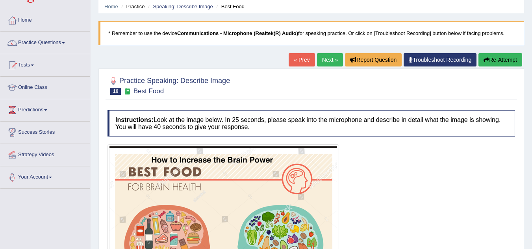
scroll to position [27, 0]
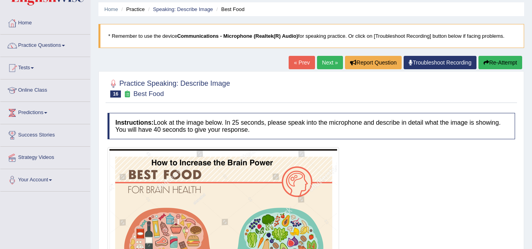
click at [323, 67] on link "Next »" at bounding box center [330, 62] width 26 height 13
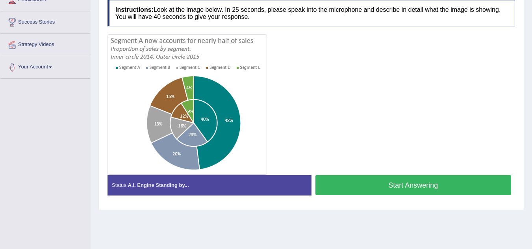
scroll to position [140, 0]
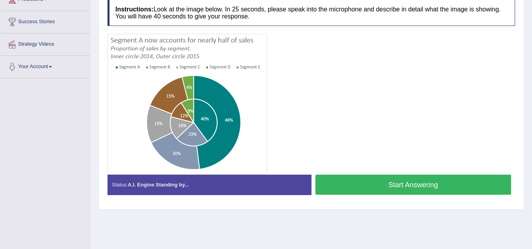
click at [358, 185] on button "Start Answering" at bounding box center [414, 185] width 196 height 20
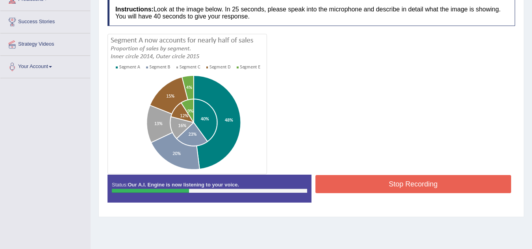
click at [379, 177] on button "Stop Recording" at bounding box center [414, 184] width 196 height 18
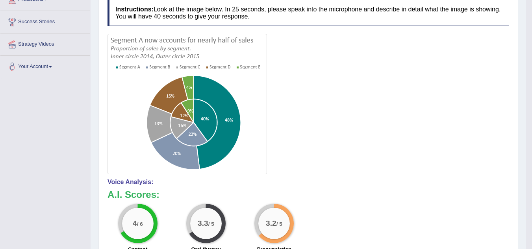
scroll to position [0, 0]
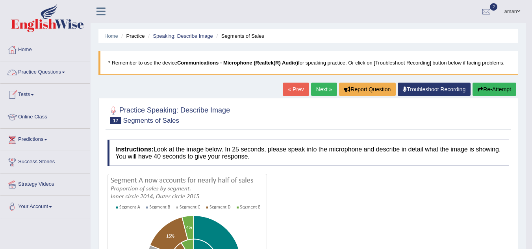
click at [48, 76] on link "Practice Questions" at bounding box center [45, 71] width 90 height 20
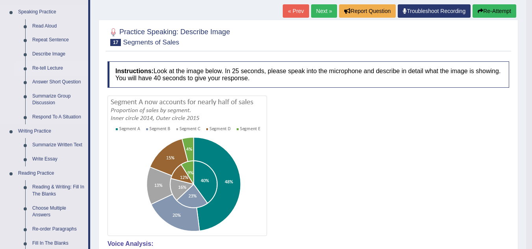
scroll to position [79, 0]
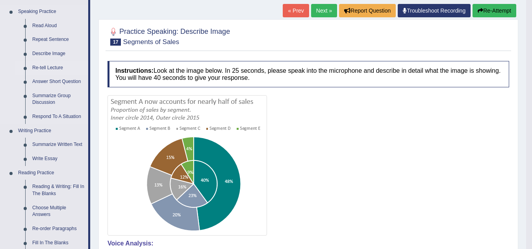
click at [68, 147] on link "Summarize Written Text" at bounding box center [58, 145] width 59 height 14
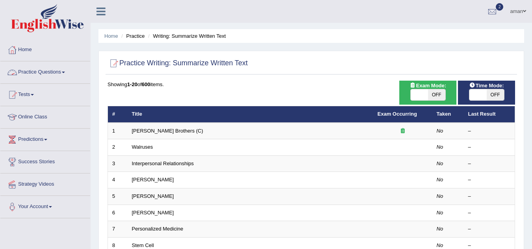
click at [20, 73] on link "Practice Questions" at bounding box center [45, 71] width 90 height 20
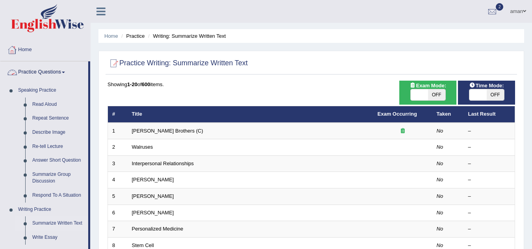
click at [24, 52] on link "Home" at bounding box center [45, 49] width 90 height 20
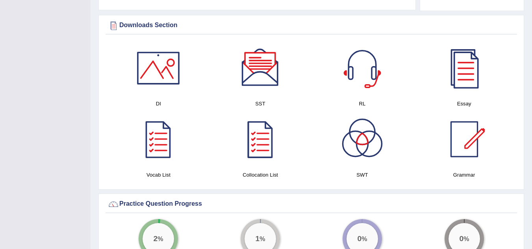
scroll to position [382, 0]
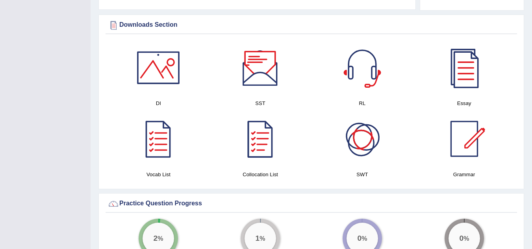
click at [258, 87] on div at bounding box center [260, 67] width 55 height 55
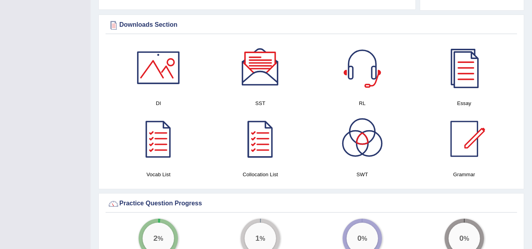
click at [164, 65] on div at bounding box center [158, 67] width 55 height 55
click at [357, 69] on div at bounding box center [362, 67] width 55 height 55
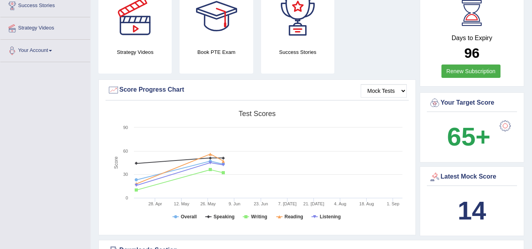
scroll to position [0, 0]
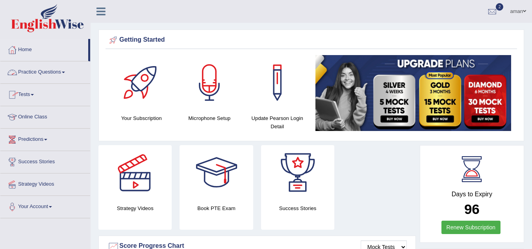
click at [25, 51] on link "Home" at bounding box center [44, 49] width 88 height 20
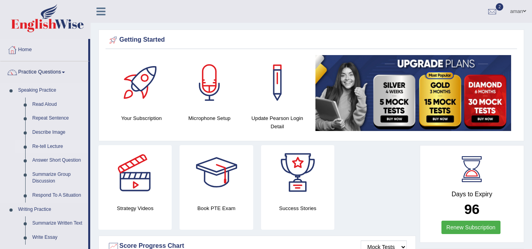
click at [53, 148] on link "Re-tell Lecture" at bounding box center [58, 147] width 59 height 14
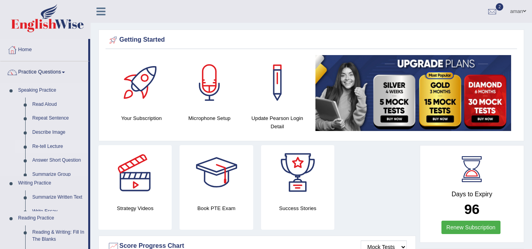
click at [53, 148] on link "Re-tell Lecture" at bounding box center [58, 147] width 59 height 14
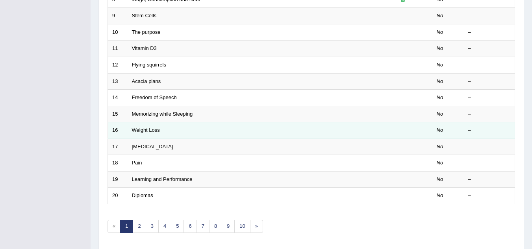
scroll to position [246, 0]
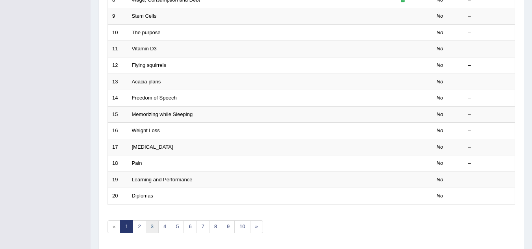
click at [152, 226] on link "3" at bounding box center [152, 227] width 13 height 13
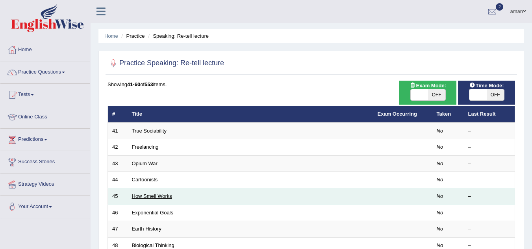
click at [154, 196] on link "How Smell Works" at bounding box center [152, 196] width 40 height 6
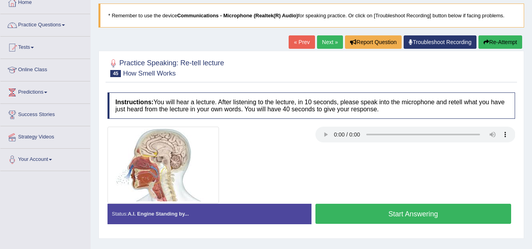
scroll to position [48, 0]
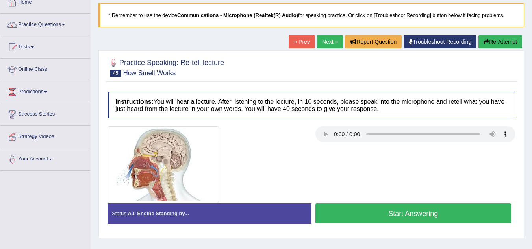
click at [335, 43] on link "Next »" at bounding box center [330, 41] width 26 height 13
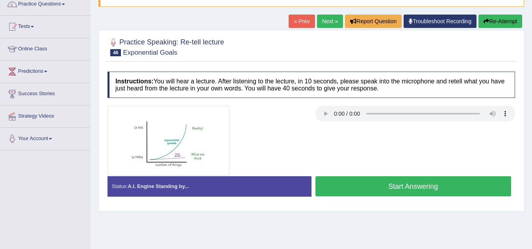
scroll to position [69, 0]
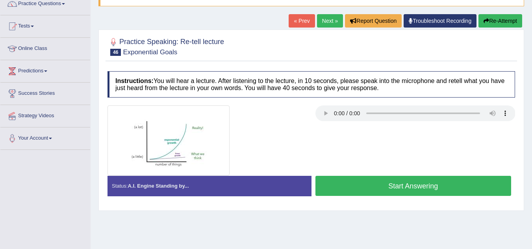
click at [325, 182] on button "Start Answering" at bounding box center [414, 186] width 196 height 20
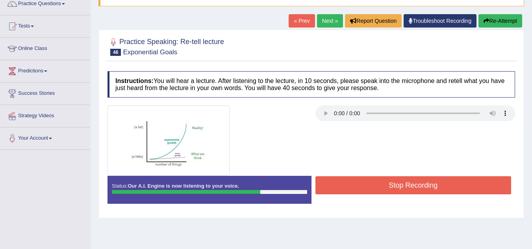
click at [325, 182] on button "Stop Recording" at bounding box center [414, 186] width 196 height 18
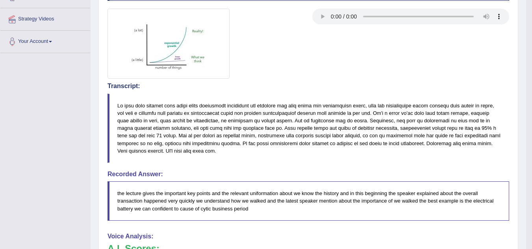
scroll to position [0, 0]
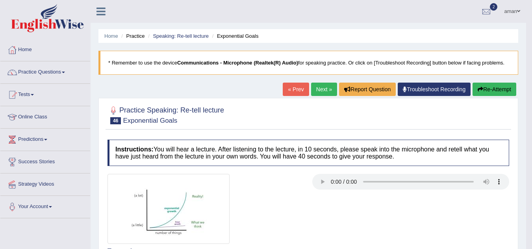
click at [317, 91] on link "Next »" at bounding box center [324, 89] width 26 height 13
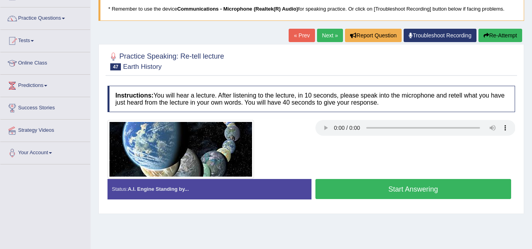
scroll to position [54, 0]
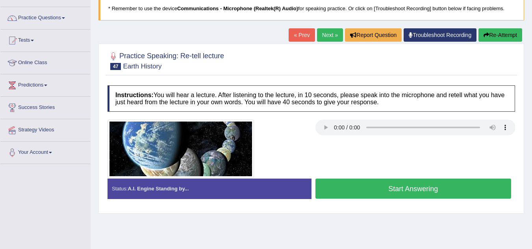
click at [319, 40] on link "Next »" at bounding box center [330, 34] width 26 height 13
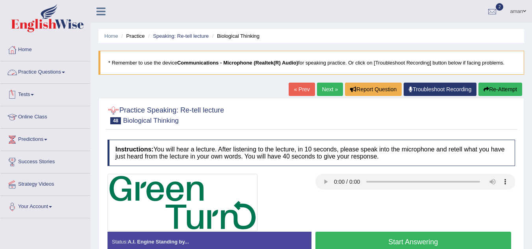
click at [59, 72] on link "Practice Questions" at bounding box center [45, 71] width 90 height 20
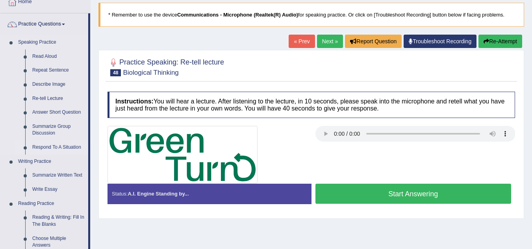
scroll to position [48, 0]
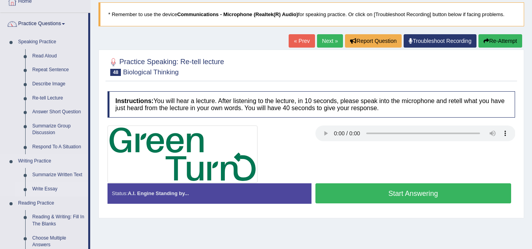
click at [62, 189] on link "Write Essay" at bounding box center [58, 189] width 59 height 14
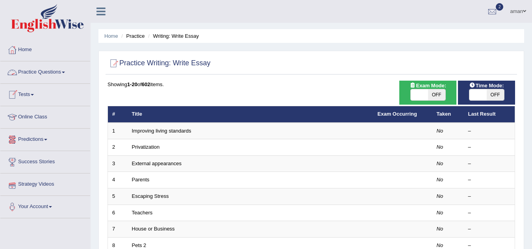
click at [30, 93] on link "Tests" at bounding box center [45, 94] width 90 height 20
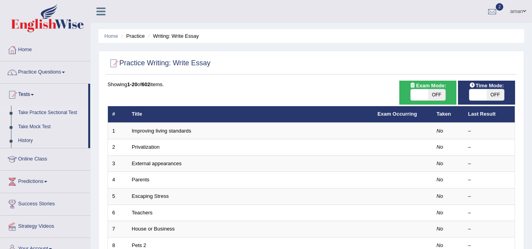
click at [68, 113] on link "Take Practice Sectional Test" at bounding box center [52, 113] width 74 height 14
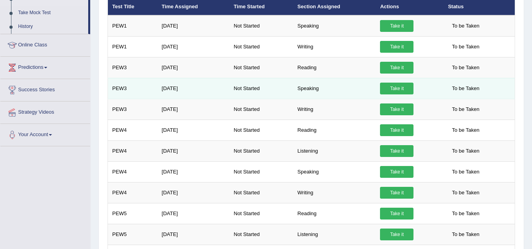
click at [403, 87] on link "Take it" at bounding box center [396, 89] width 33 height 12
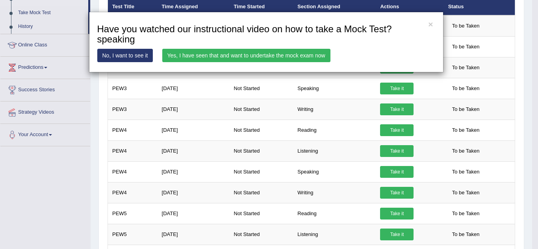
click at [229, 54] on link "Yes, I have seen that and want to undertake the mock exam now" at bounding box center [246, 55] width 168 height 13
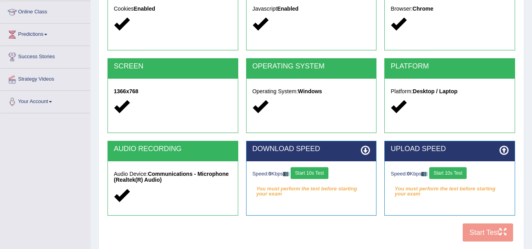
scroll to position [117, 0]
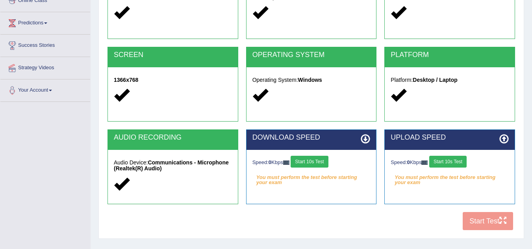
click at [320, 158] on button "Start 10s Test" at bounding box center [309, 162] width 37 height 12
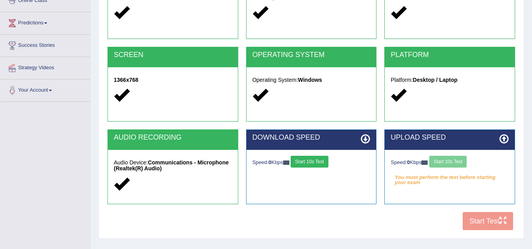
click at [320, 158] on button "Start 10s Test" at bounding box center [309, 162] width 37 height 12
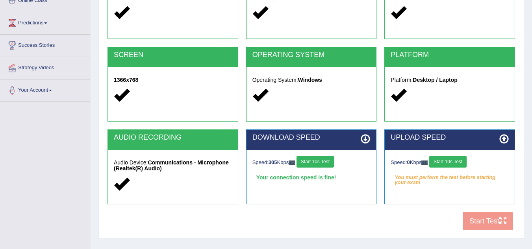
click at [458, 161] on button "Start 10s Test" at bounding box center [447, 162] width 37 height 12
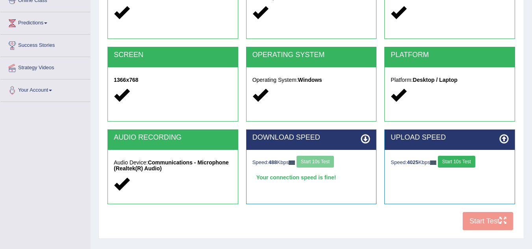
drag, startPoint x: 458, startPoint y: 161, endPoint x: 496, endPoint y: 230, distance: 78.8
click at [496, 230] on div "COOKIES Cookies Enabled JAVASCRIPT Javascript Enabled BROWSER Browser: Chrome S…" at bounding box center [312, 99] width 412 height 271
click at [466, 157] on button "Start 10s Test" at bounding box center [456, 162] width 37 height 12
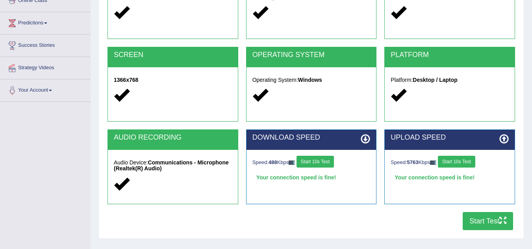
click at [482, 221] on button "Start Test" at bounding box center [488, 221] width 50 height 18
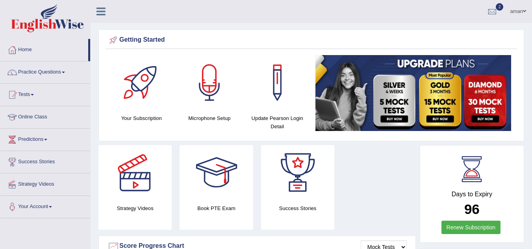
click at [236, 155] on div at bounding box center [216, 172] width 55 height 55
